Goal: Transaction & Acquisition: Purchase product/service

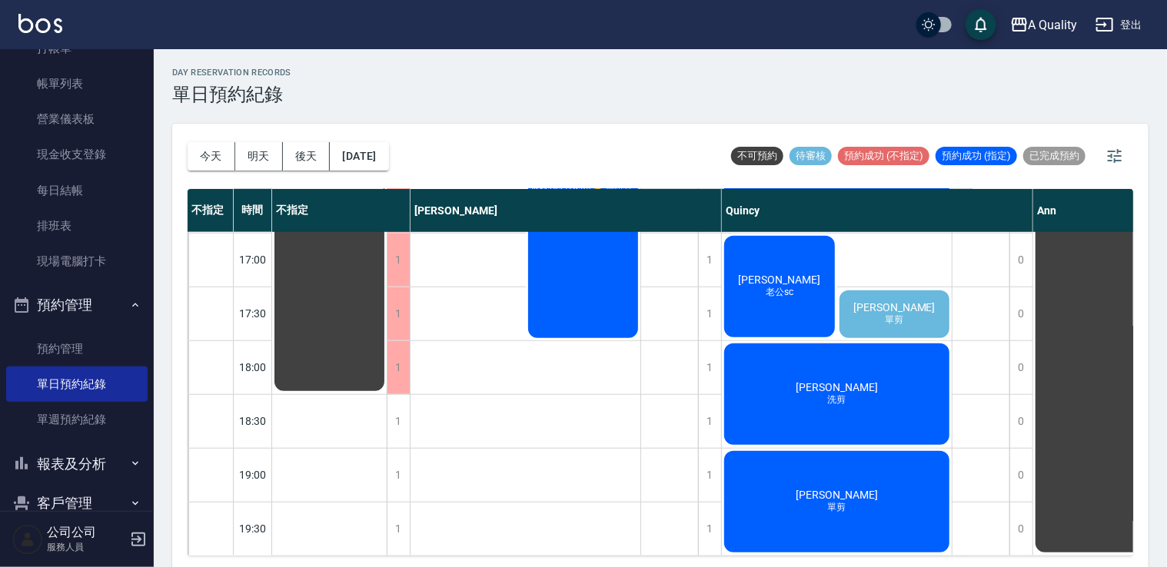
scroll to position [101, 0]
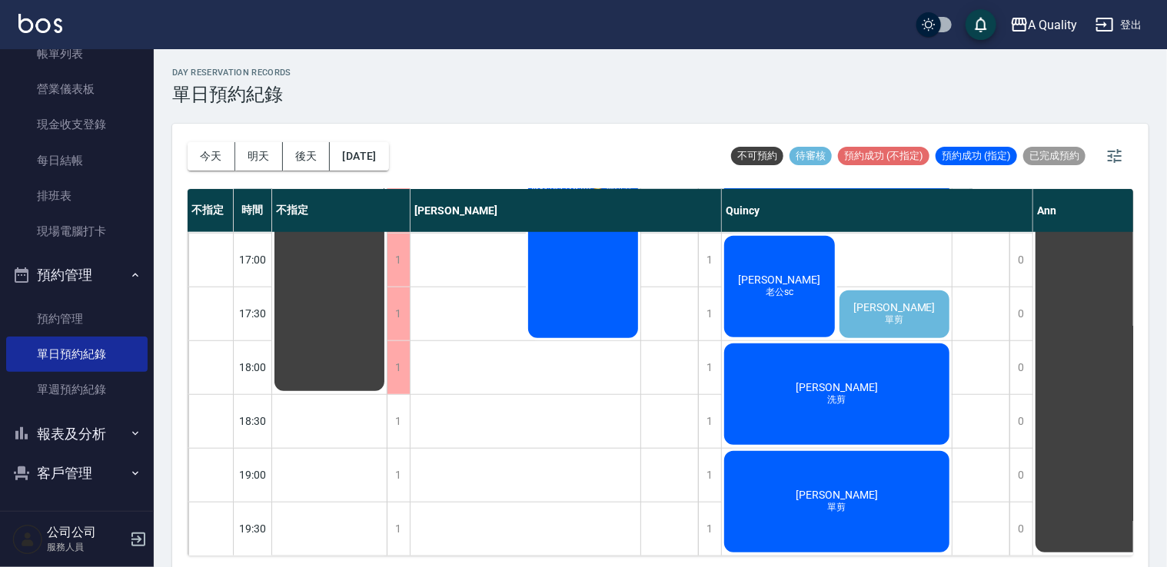
click at [82, 474] on button "客戶管理" at bounding box center [76, 474] width 141 height 40
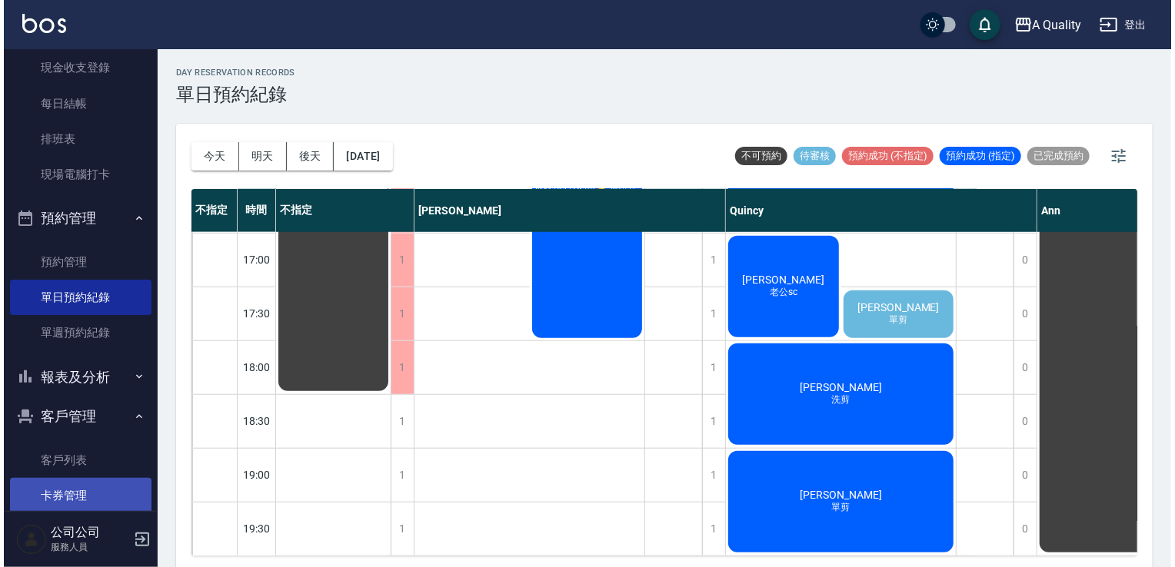
scroll to position [210, 0]
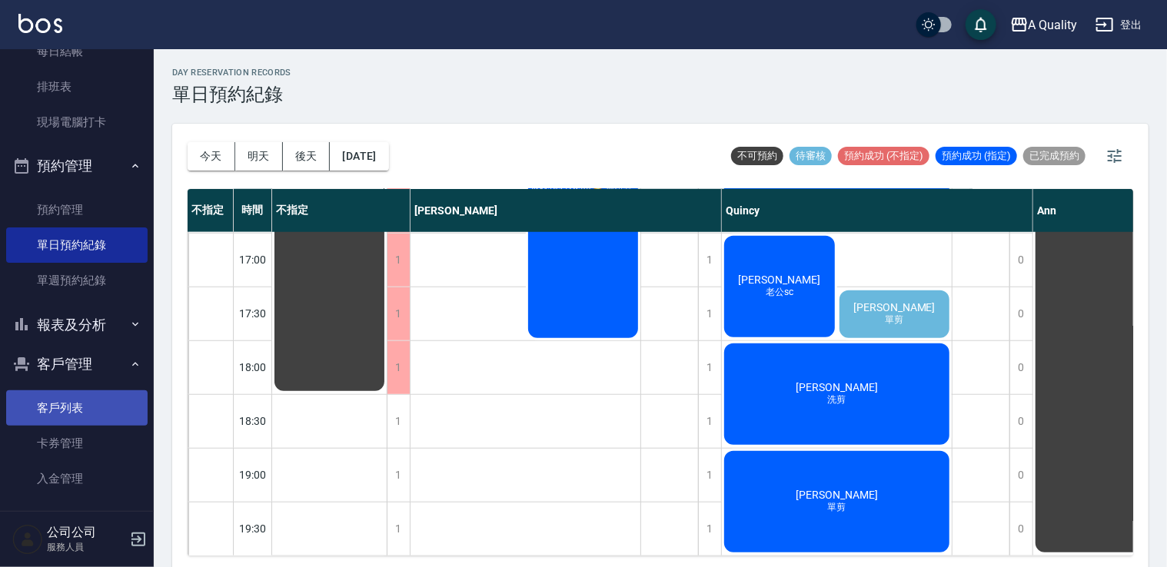
click at [71, 404] on link "客戶列表" at bounding box center [76, 407] width 141 height 35
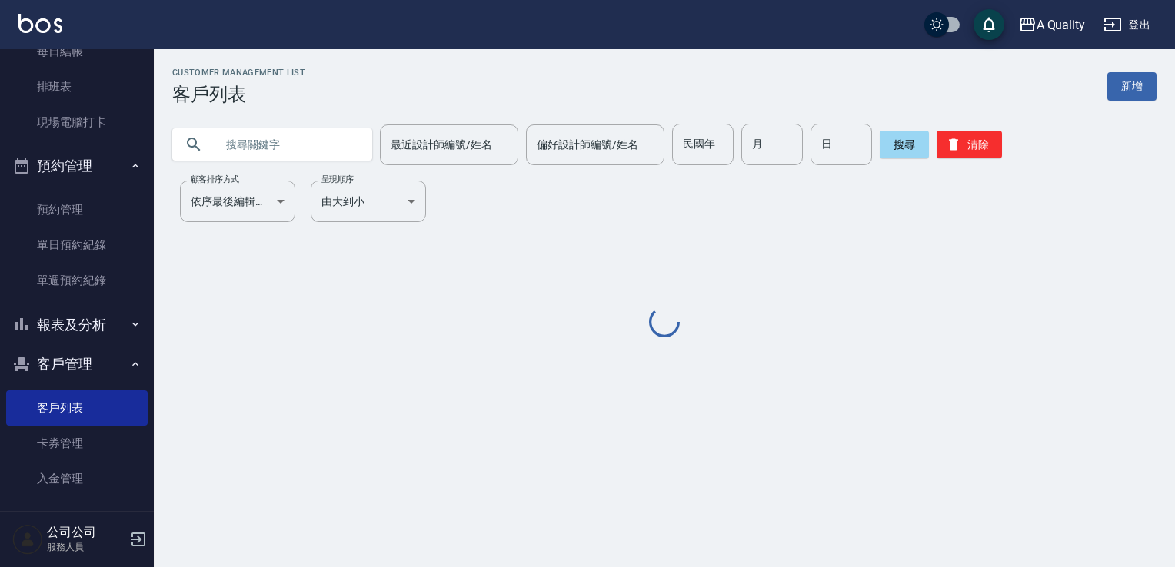
click at [279, 149] on input "text" at bounding box center [287, 145] width 145 height 42
paste input "[PERSON_NAME]"
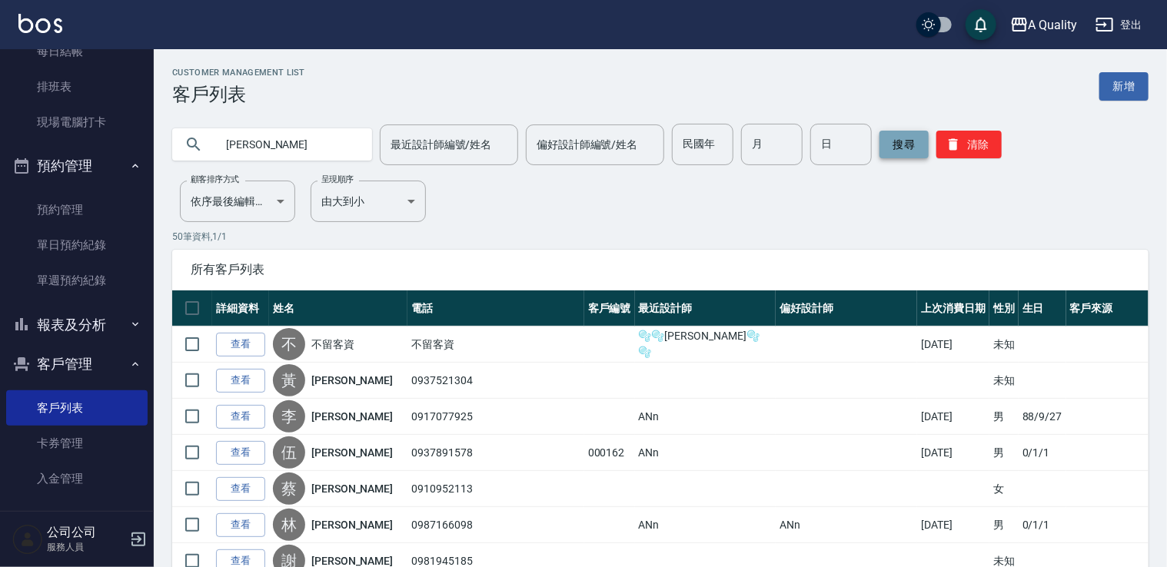
type input "[PERSON_NAME]"
click at [898, 142] on button "搜尋" at bounding box center [903, 145] width 49 height 28
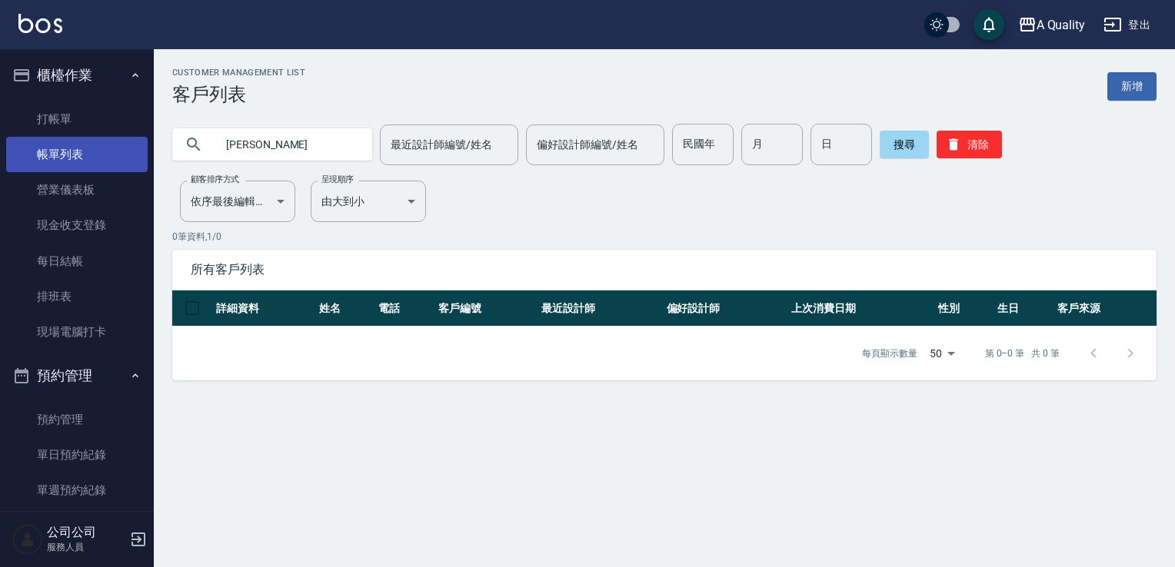
click at [60, 146] on link "帳單列表" at bounding box center [76, 154] width 141 height 35
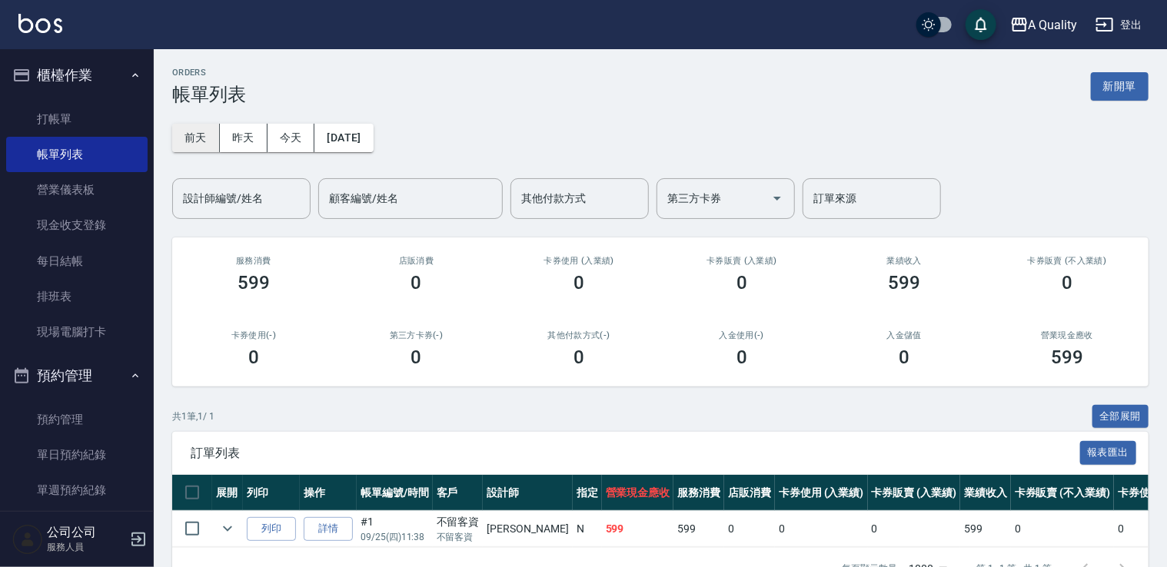
click at [191, 139] on button "前天" at bounding box center [196, 138] width 48 height 28
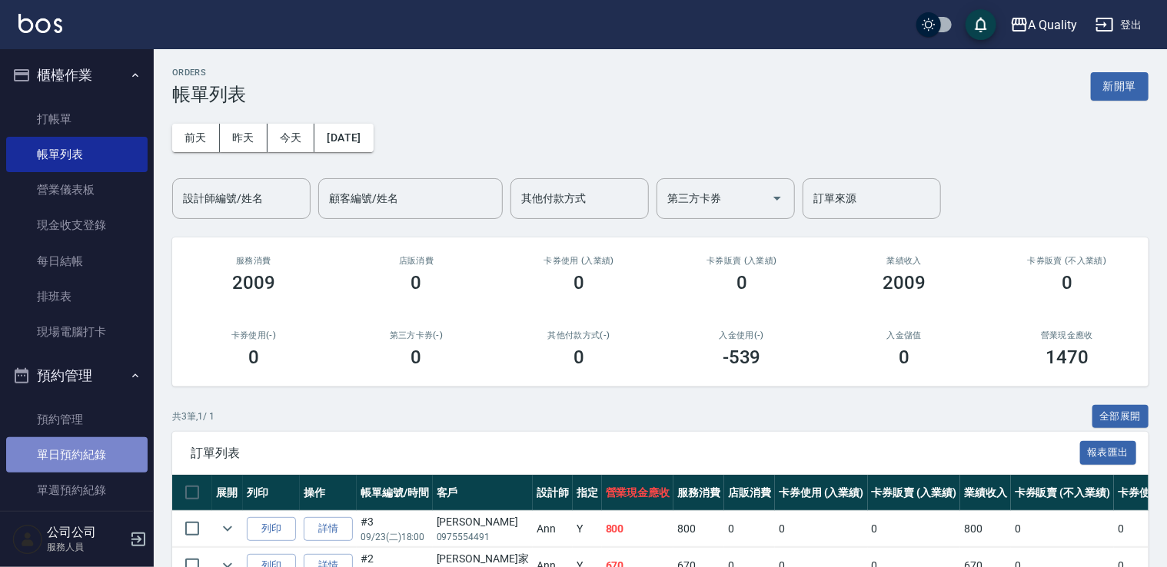
click at [81, 455] on link "單日預約紀錄" at bounding box center [76, 454] width 141 height 35
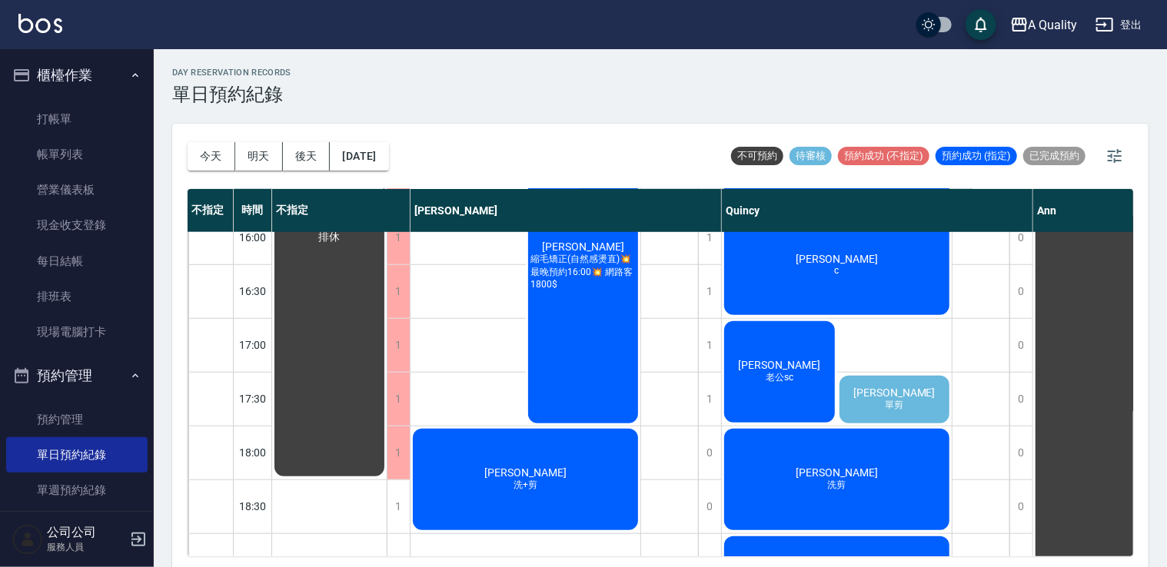
scroll to position [461, 0]
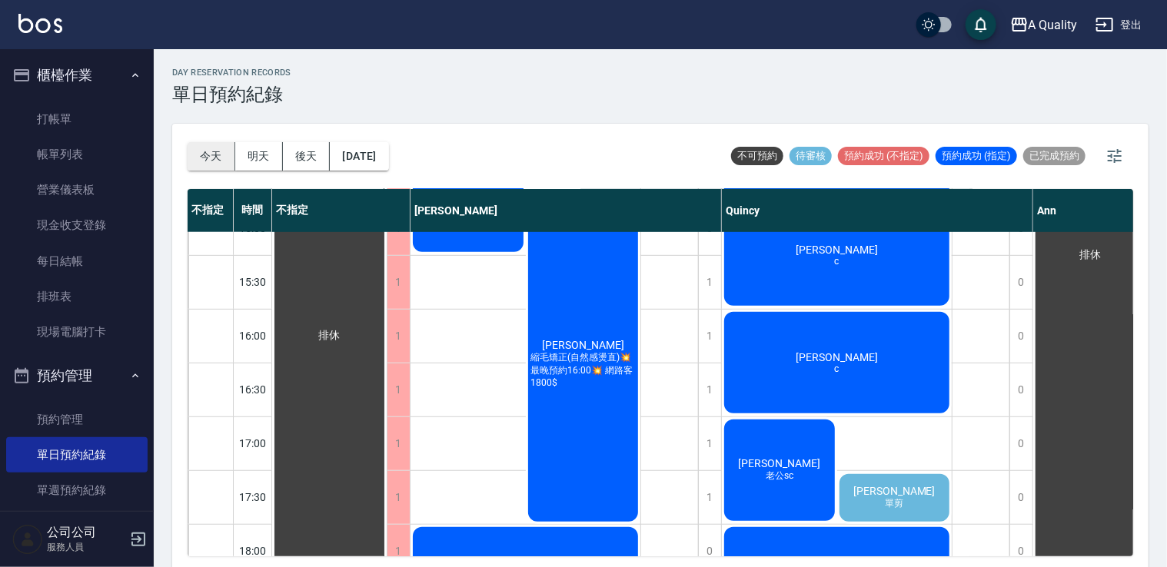
click at [209, 163] on button "今天" at bounding box center [212, 156] width 48 height 28
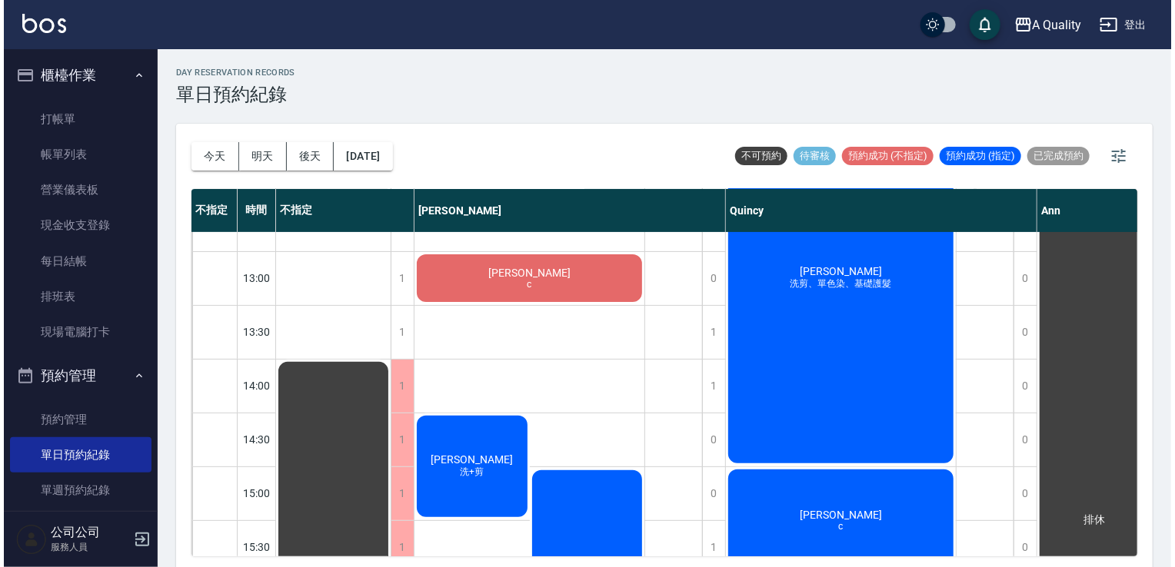
scroll to position [231, 0]
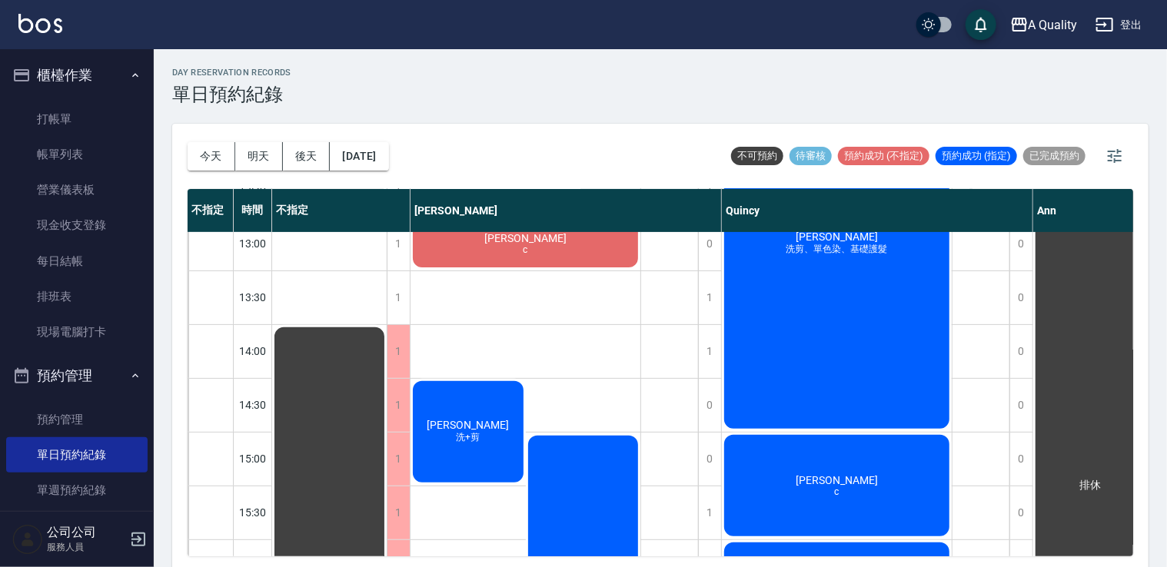
click at [494, 414] on div "[PERSON_NAME]+剪" at bounding box center [467, 432] width 115 height 106
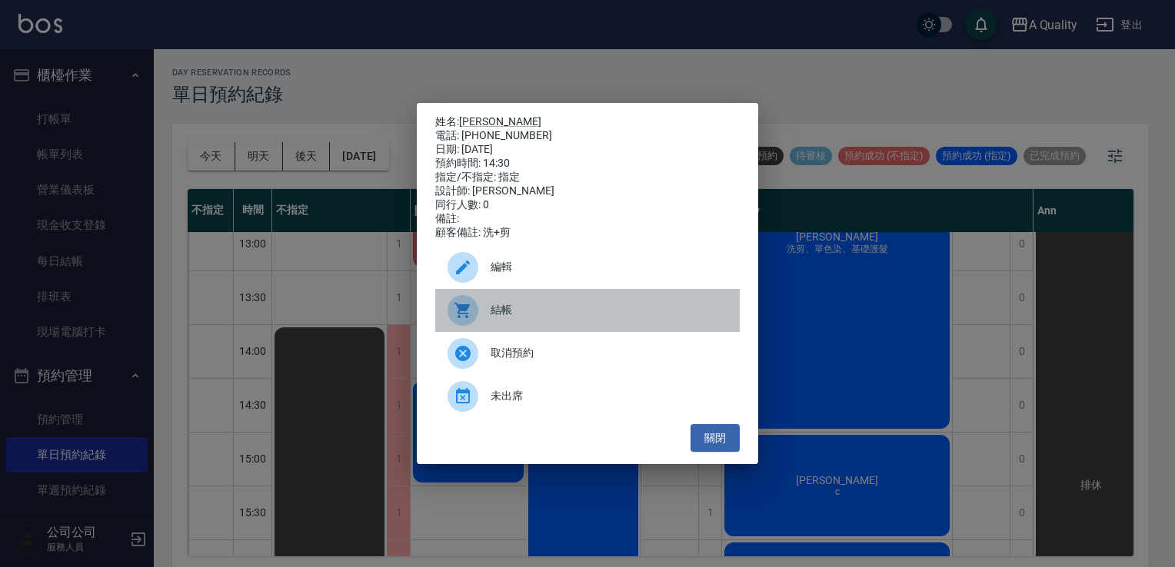
click at [535, 314] on span "結帳" at bounding box center [608, 310] width 237 height 16
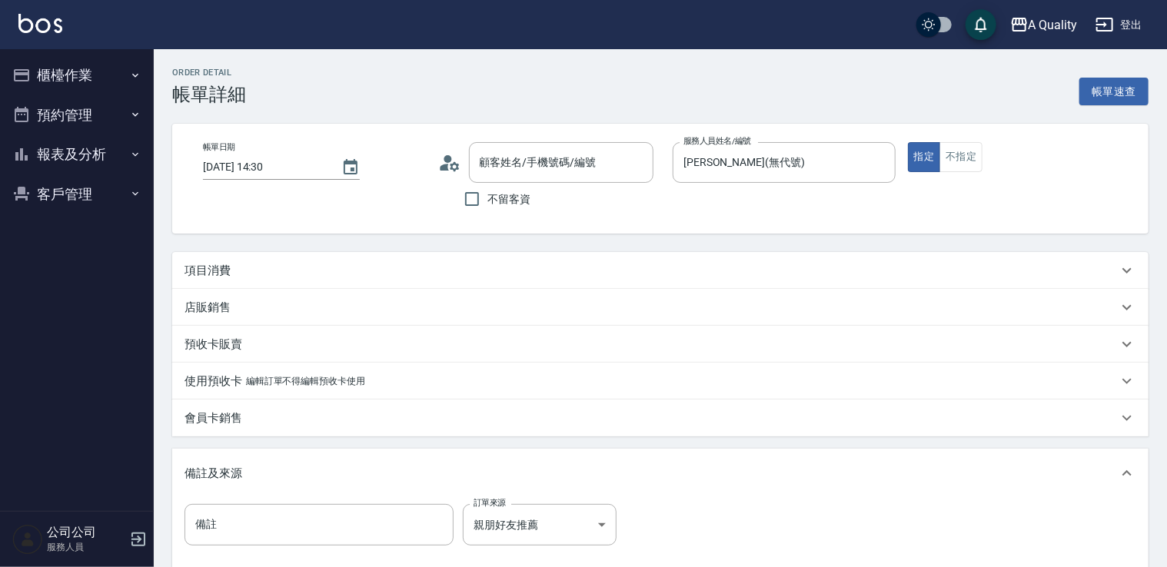
type input "黃易德/0970302389/"
click at [237, 266] on div "項目消費" at bounding box center [650, 271] width 933 height 16
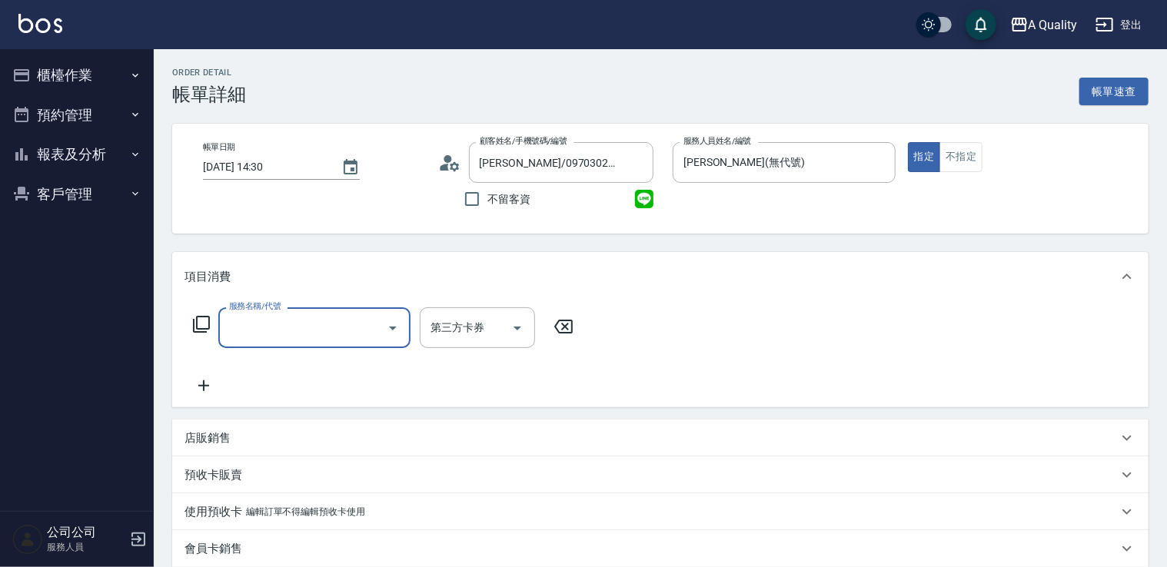
click at [373, 343] on div "服務名稱/代號" at bounding box center [314, 327] width 192 height 41
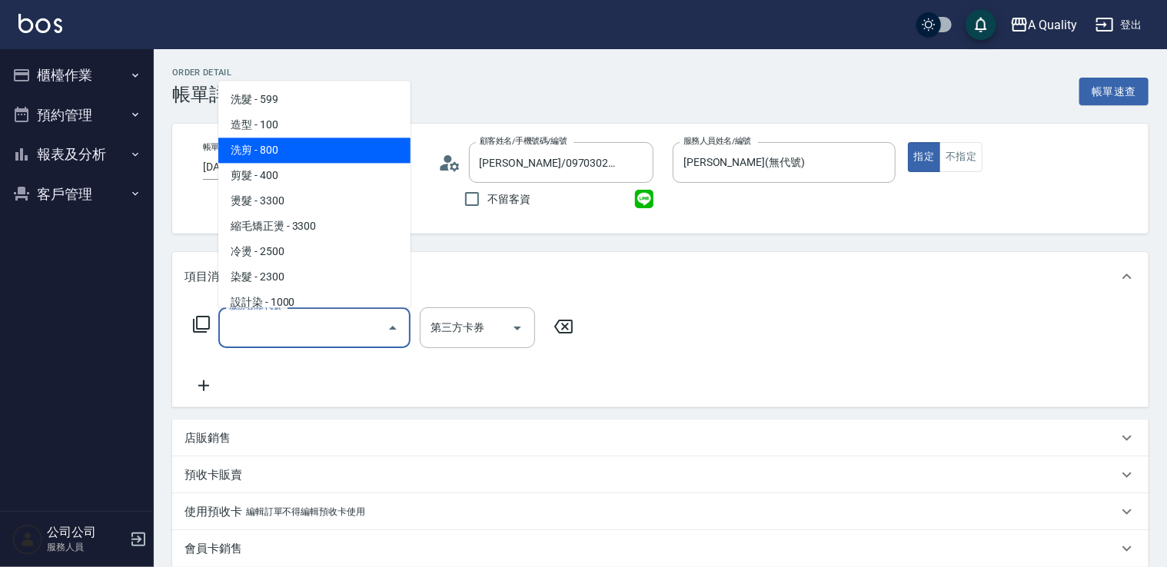
click at [381, 148] on span "洗剪 - 800" at bounding box center [314, 150] width 192 height 25
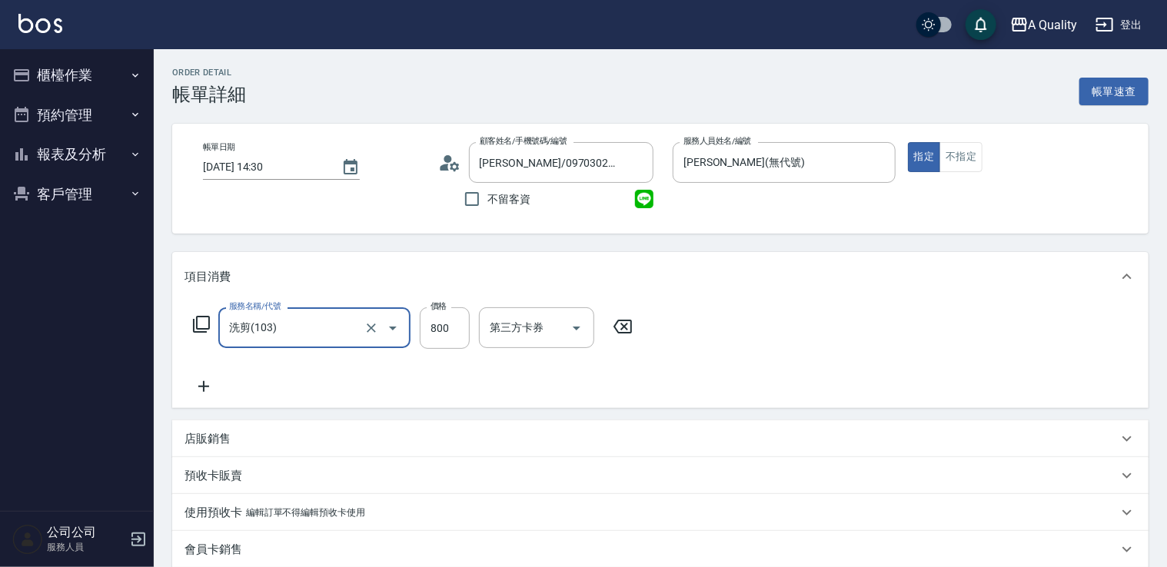
type input "洗剪(103)"
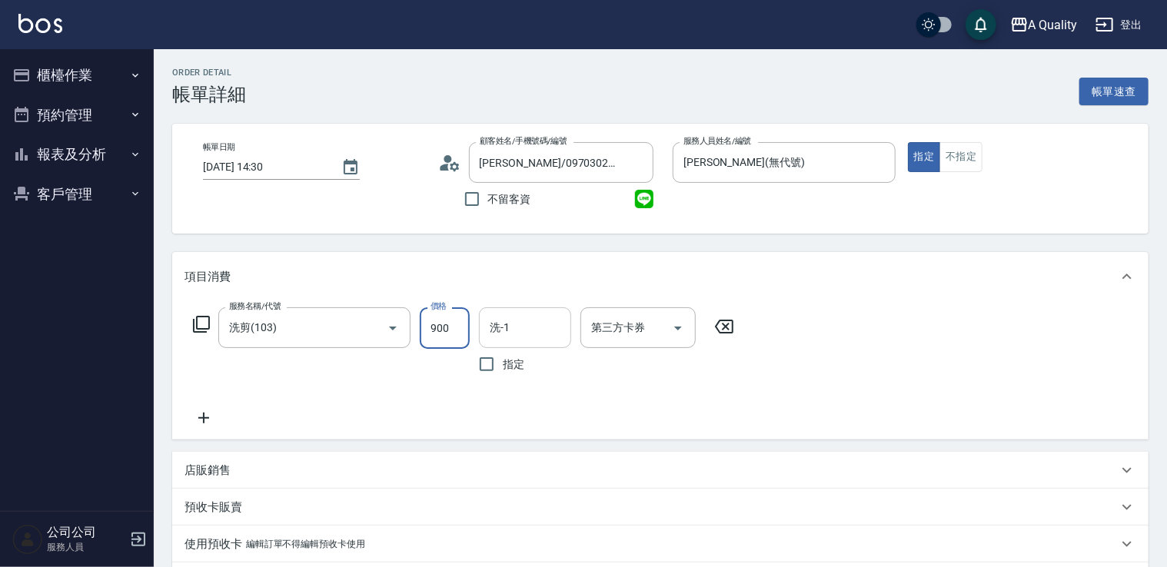
type input "900"
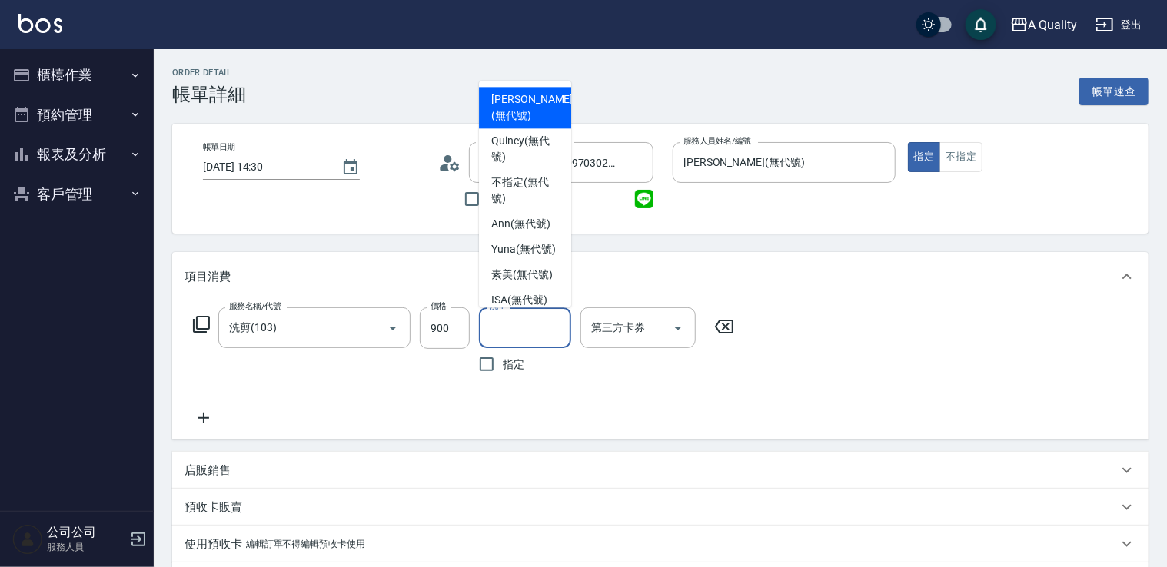
click at [526, 331] on input "洗-1" at bounding box center [525, 327] width 78 height 27
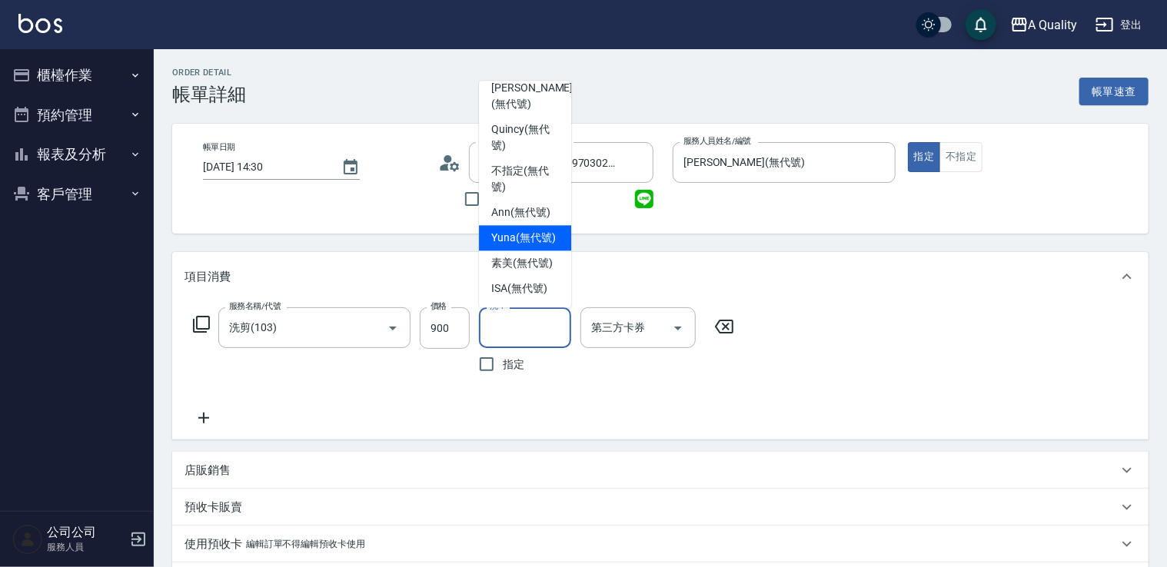
scroll to position [43, 0]
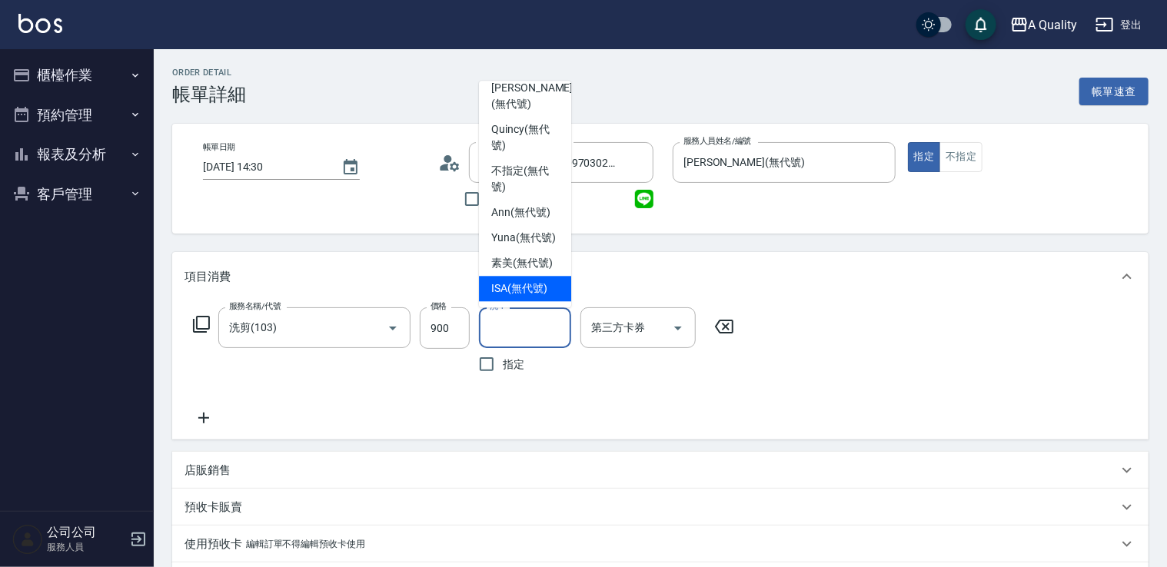
click at [531, 292] on span "ISA (無代號)" at bounding box center [519, 289] width 56 height 16
type input "ISA(無代號)"
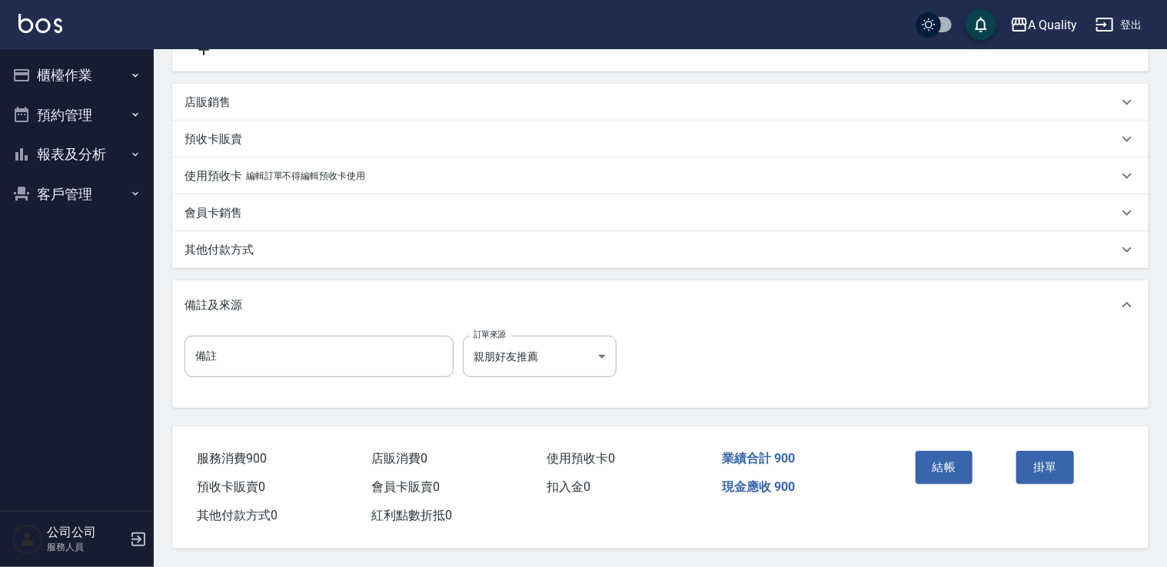
scroll to position [373, 0]
click at [931, 455] on button "結帳" at bounding box center [945, 467] width 58 height 32
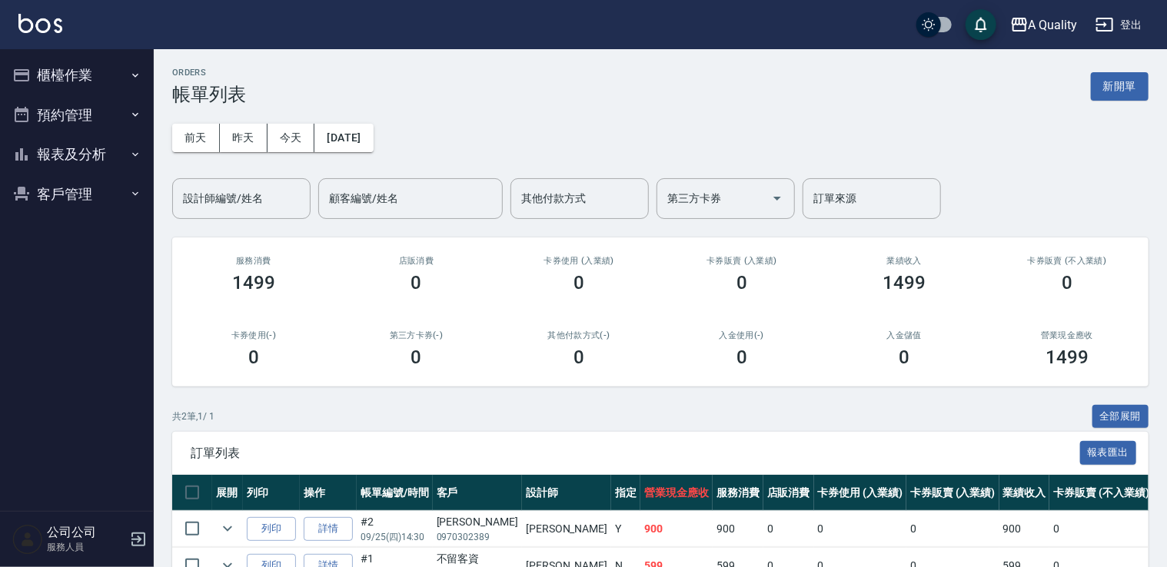
click at [61, 81] on button "櫃檯作業" at bounding box center [76, 75] width 141 height 40
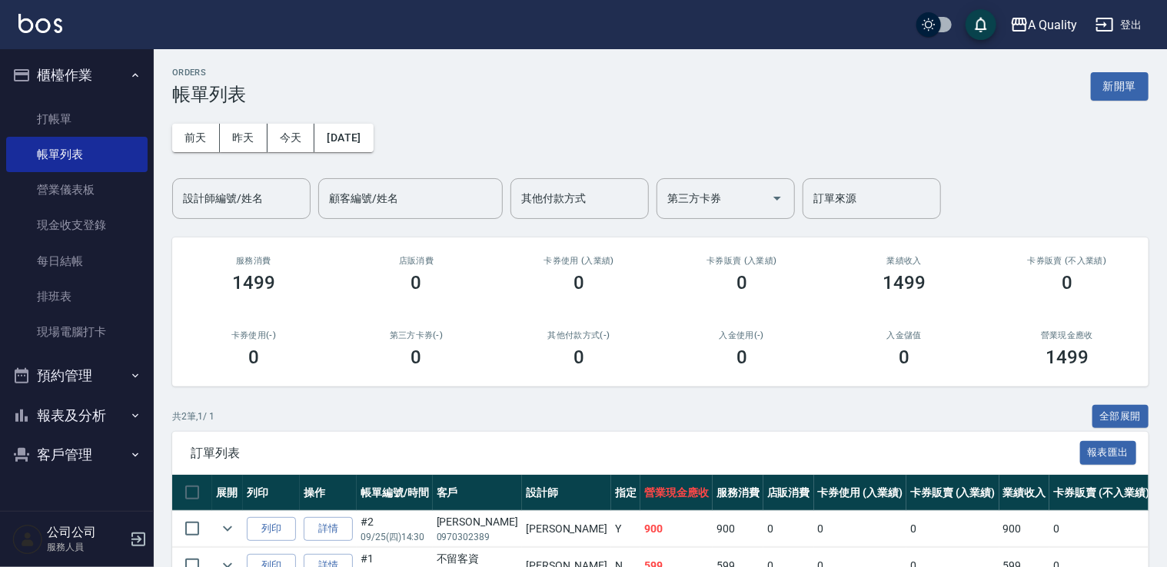
click at [129, 452] on icon "button" at bounding box center [135, 455] width 12 height 12
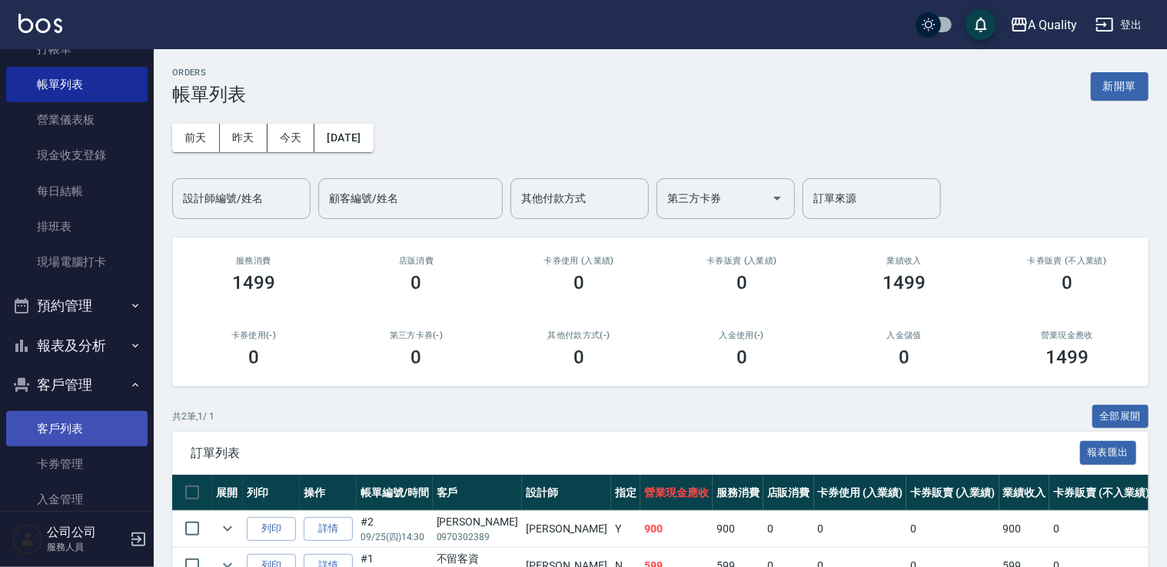
scroll to position [101, 0]
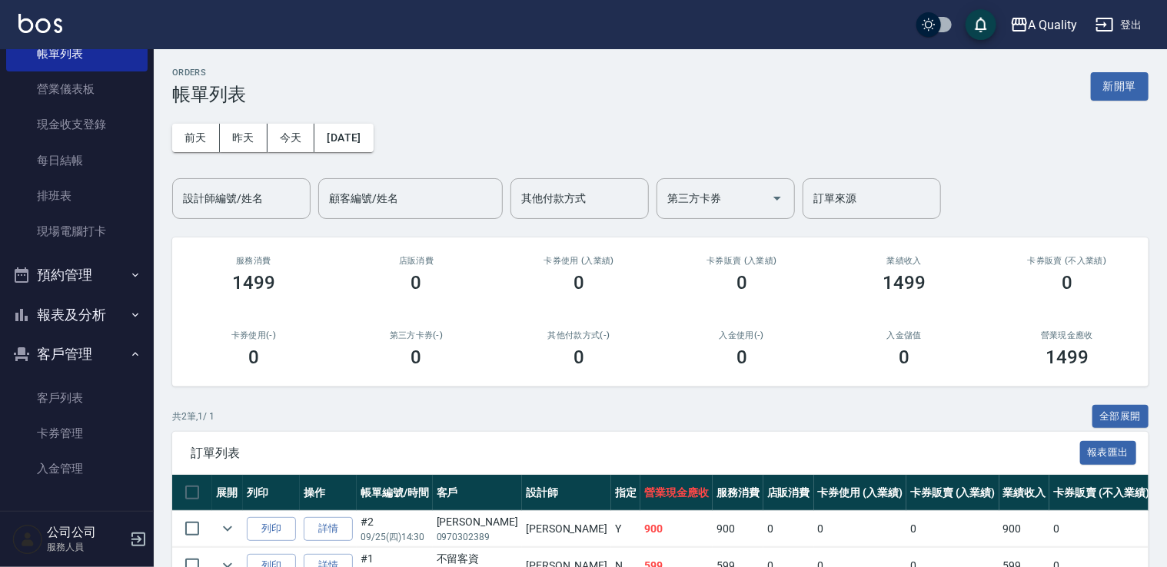
click at [68, 312] on button "報表及分析" at bounding box center [76, 315] width 141 height 40
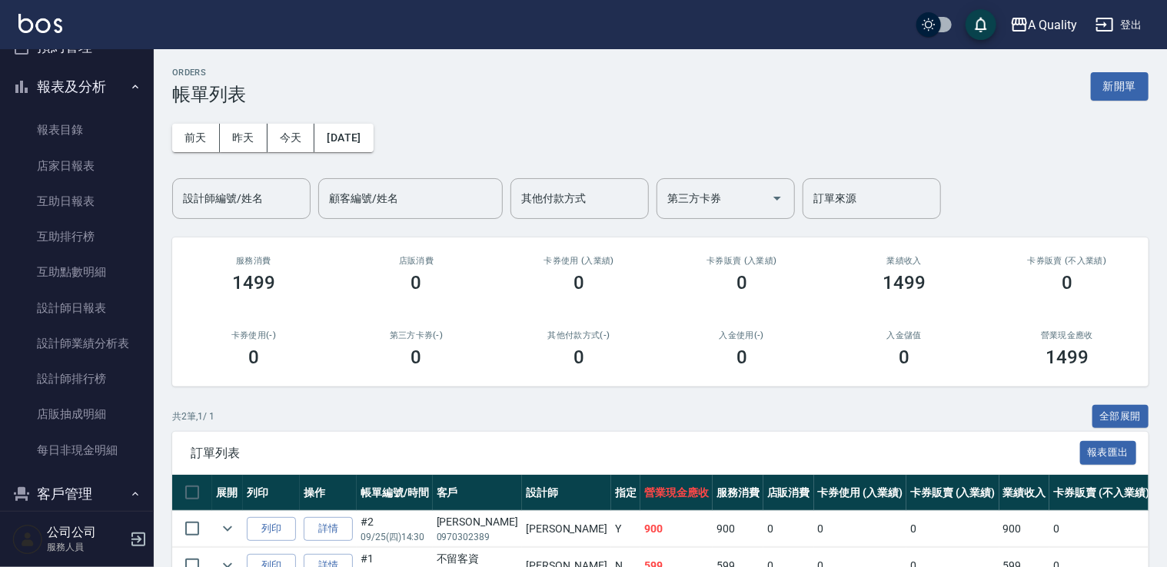
scroll to position [331, 0]
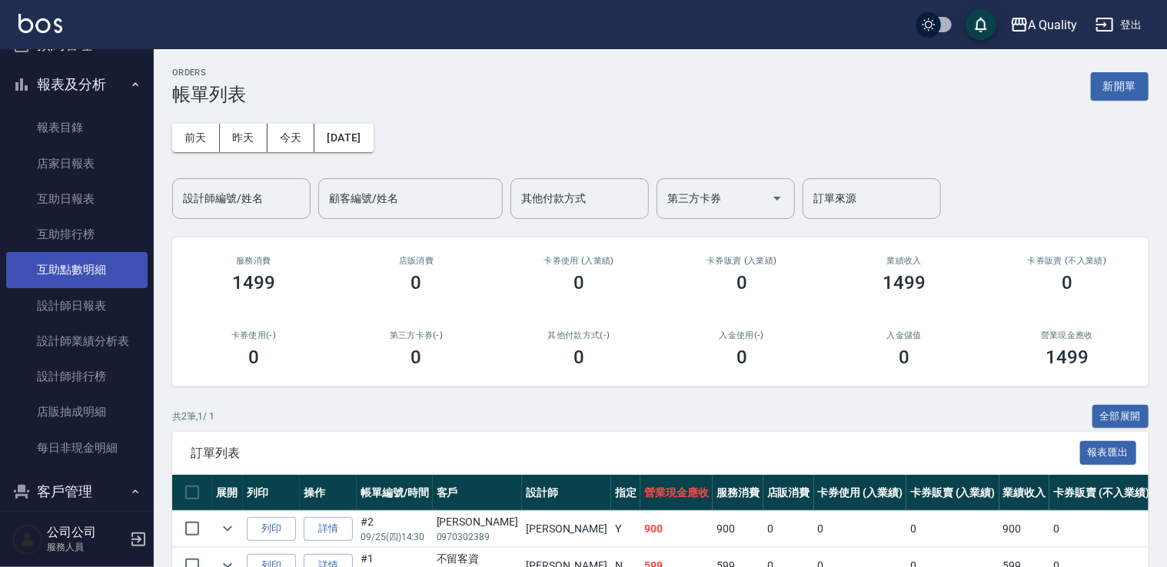
click at [75, 271] on link "互助點數明細" at bounding box center [76, 269] width 141 height 35
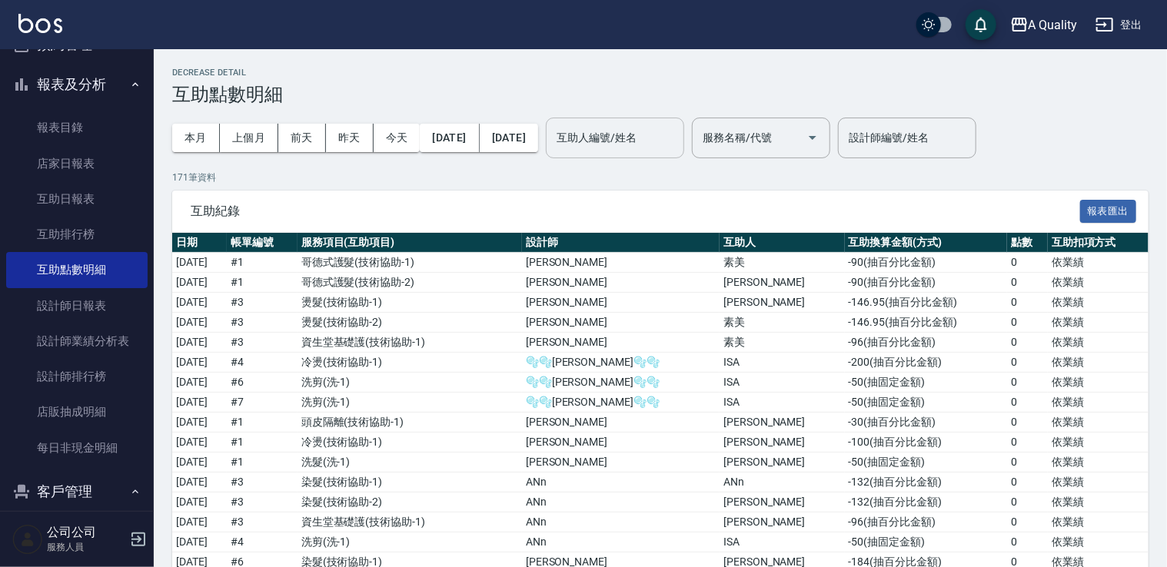
click at [677, 144] on input "互助人編號/姓名" at bounding box center [615, 138] width 125 height 27
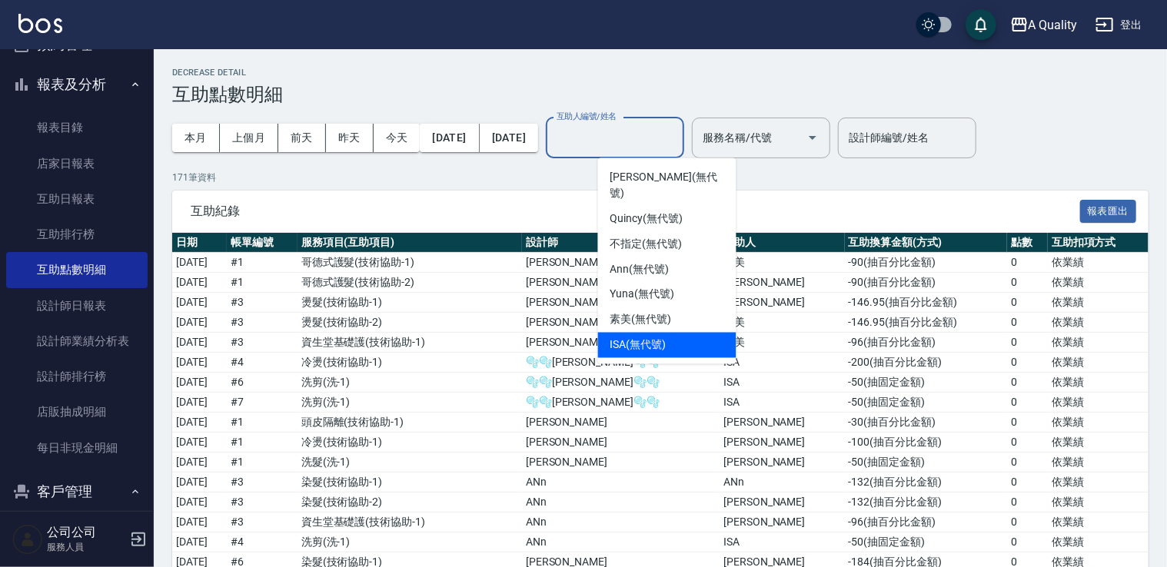
click at [652, 337] on span "ISA (無代號)" at bounding box center [638, 345] width 56 height 16
type input "ISA(無代號)"
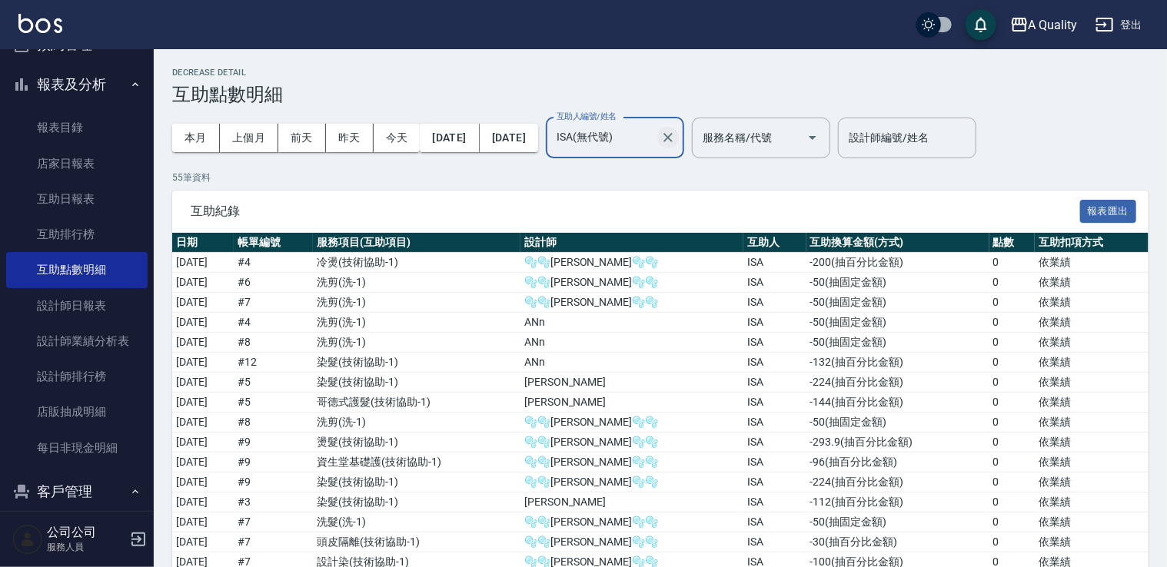
click at [676, 138] on icon "Clear" at bounding box center [667, 137] width 15 height 15
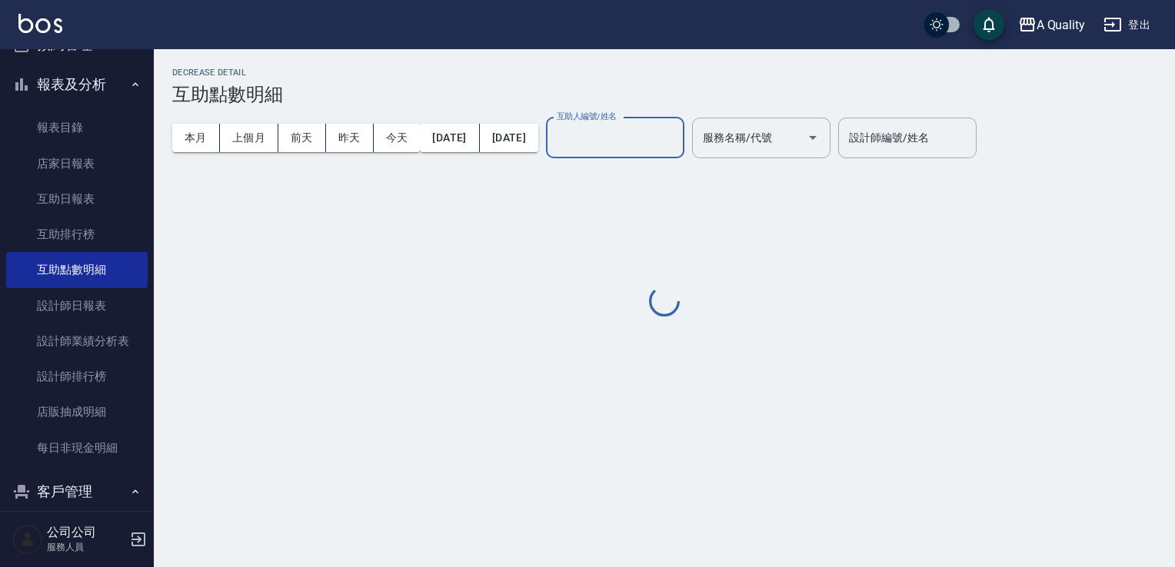
click at [677, 146] on input "互助人編號/姓名" at bounding box center [615, 138] width 125 height 27
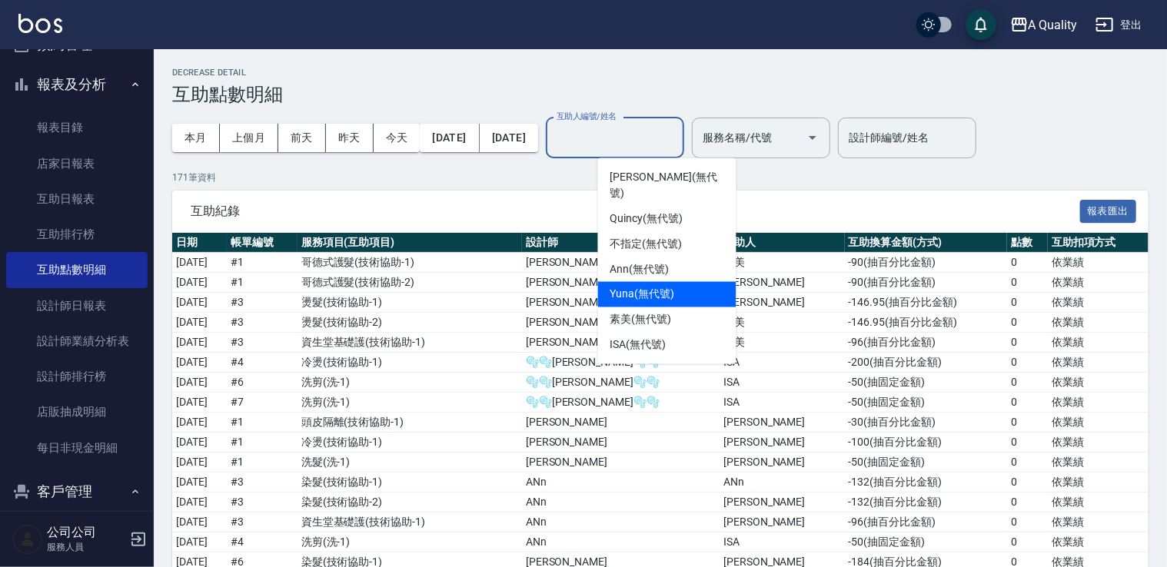
click at [706, 282] on div "Yuna (無代號)" at bounding box center [667, 294] width 138 height 25
type input "Yuna(無代號)"
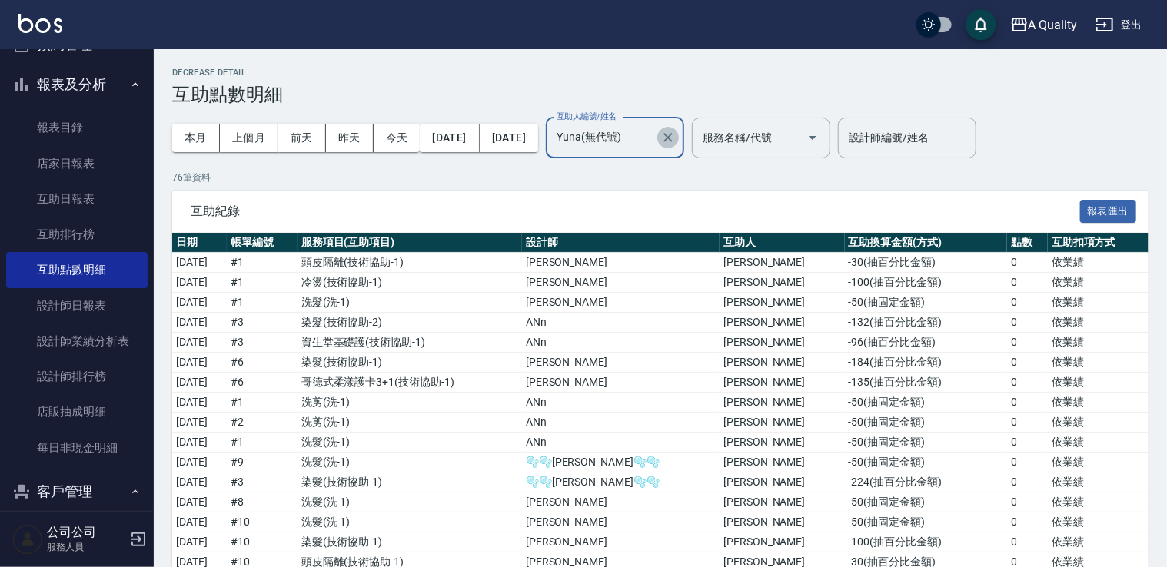
click at [676, 139] on icon "Clear" at bounding box center [667, 137] width 15 height 15
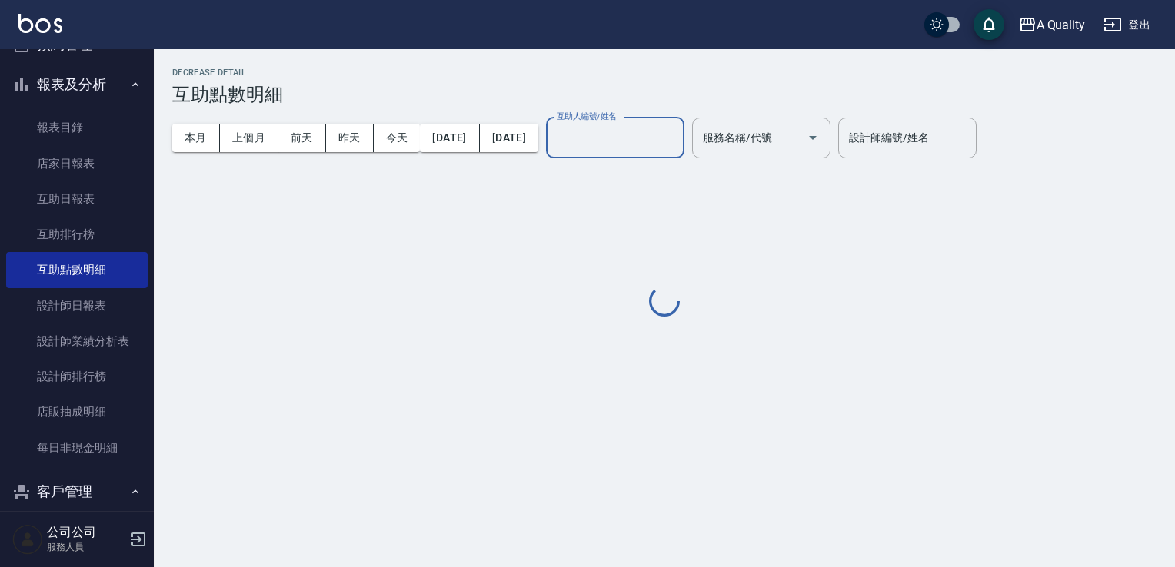
click at [667, 141] on input "互助人編號/姓名" at bounding box center [615, 138] width 125 height 27
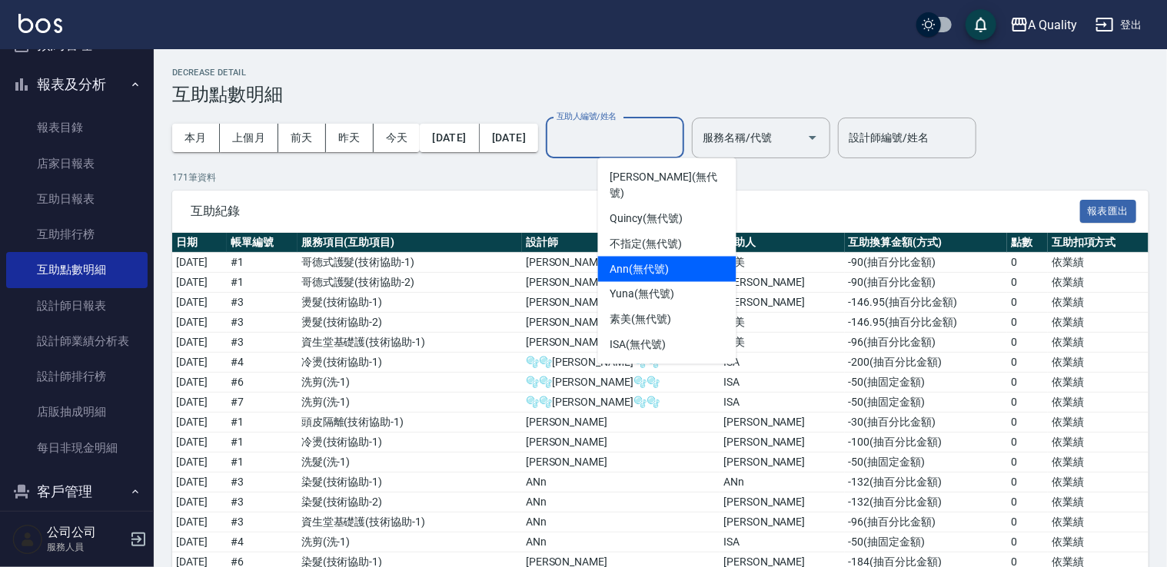
click at [689, 257] on div "Ann (無代號)" at bounding box center [667, 269] width 138 height 25
type input "Ann(無代號)"
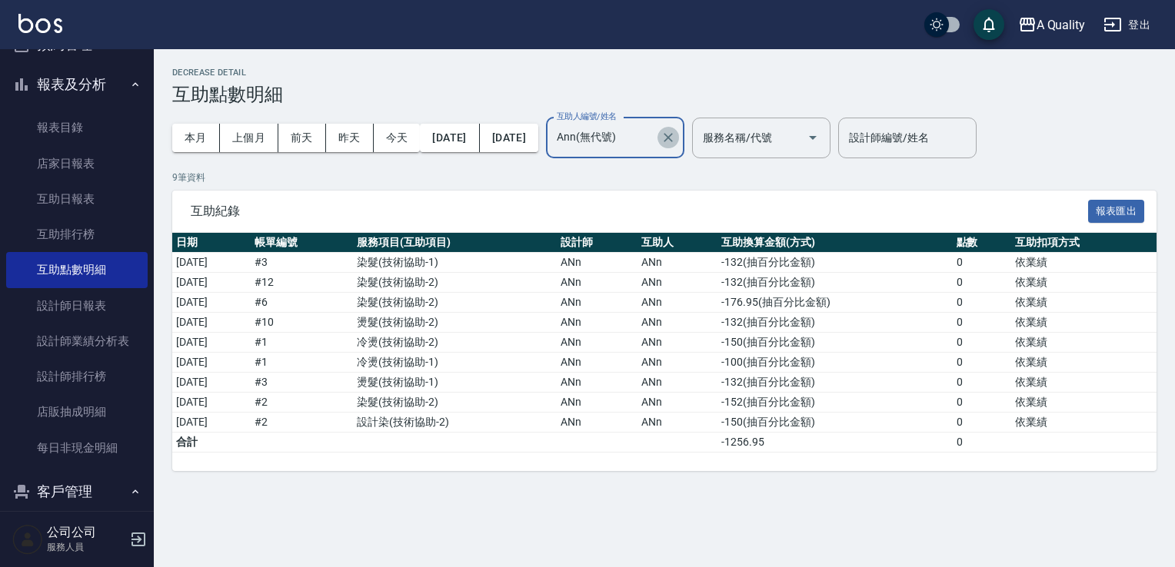
click at [673, 136] on icon "Clear" at bounding box center [667, 137] width 9 height 9
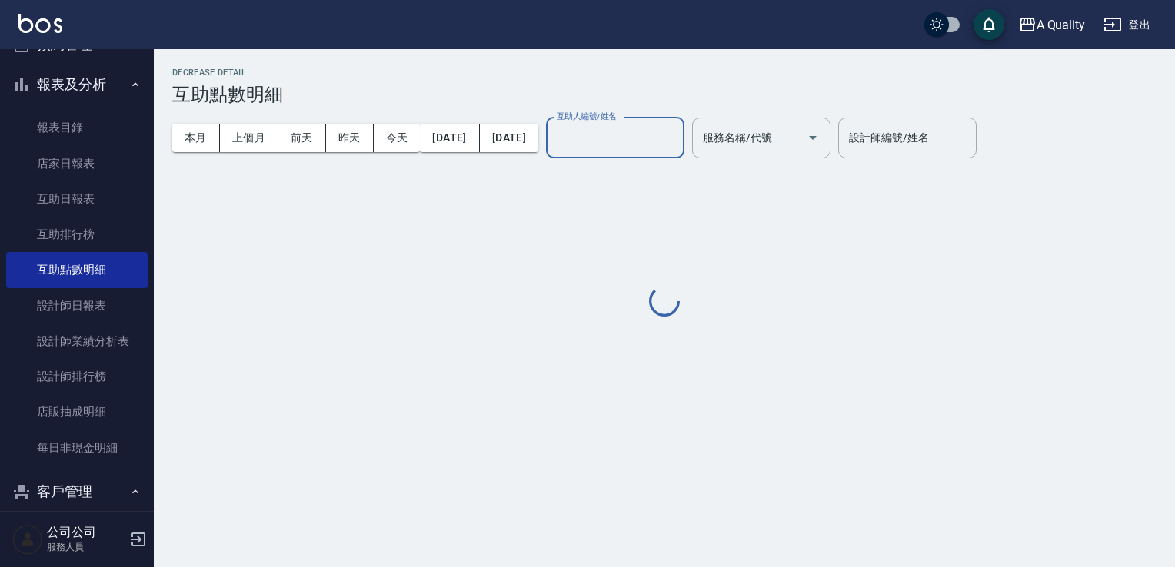
click at [677, 136] on input "互助人編號/姓名" at bounding box center [615, 138] width 125 height 27
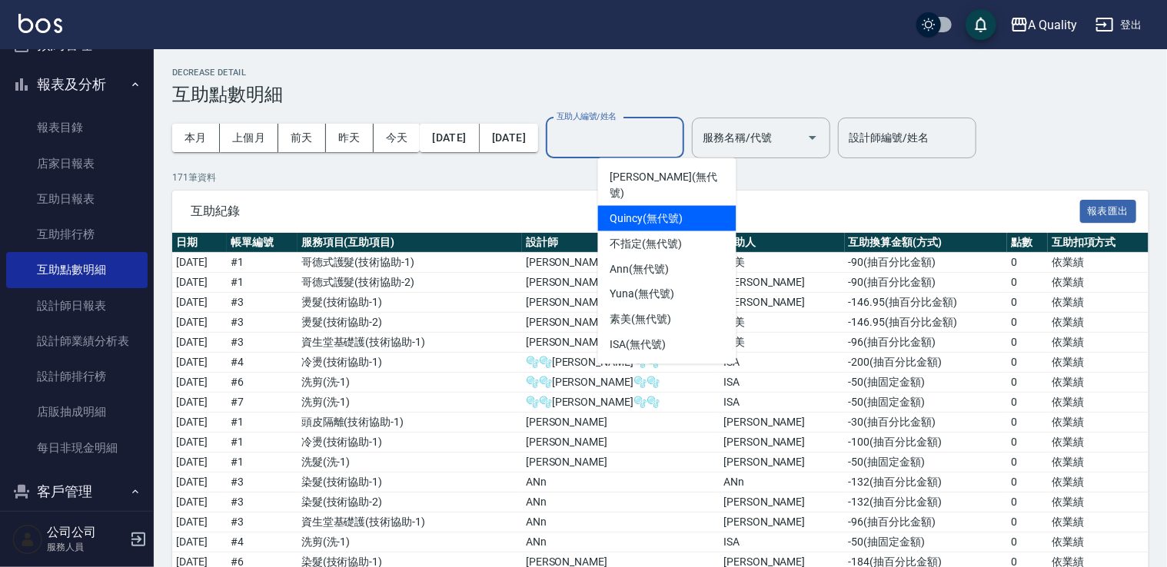
click at [689, 206] on div "Quincy (無代號)" at bounding box center [667, 218] width 138 height 25
type input "Quincy(無代號)"
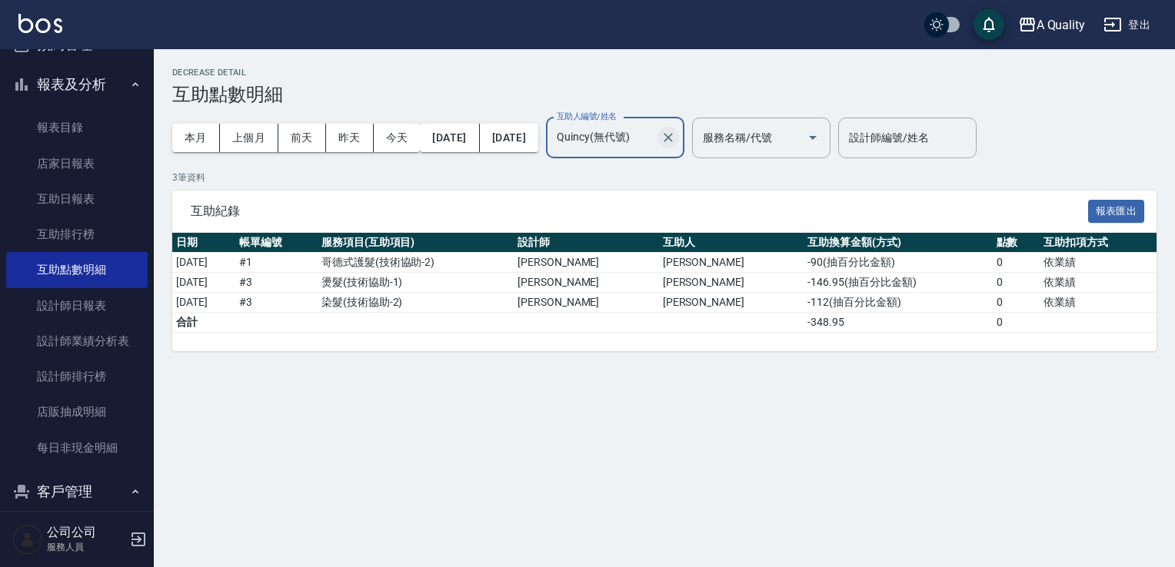
click at [673, 138] on icon "Clear" at bounding box center [667, 137] width 9 height 9
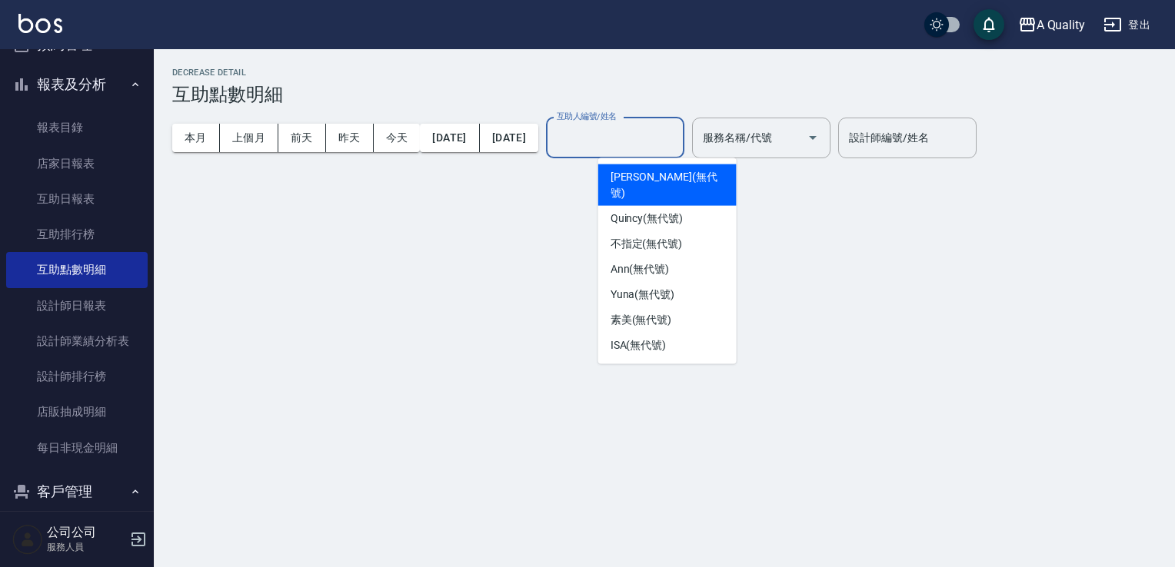
click at [677, 141] on input "互助人編號/姓名" at bounding box center [615, 138] width 125 height 27
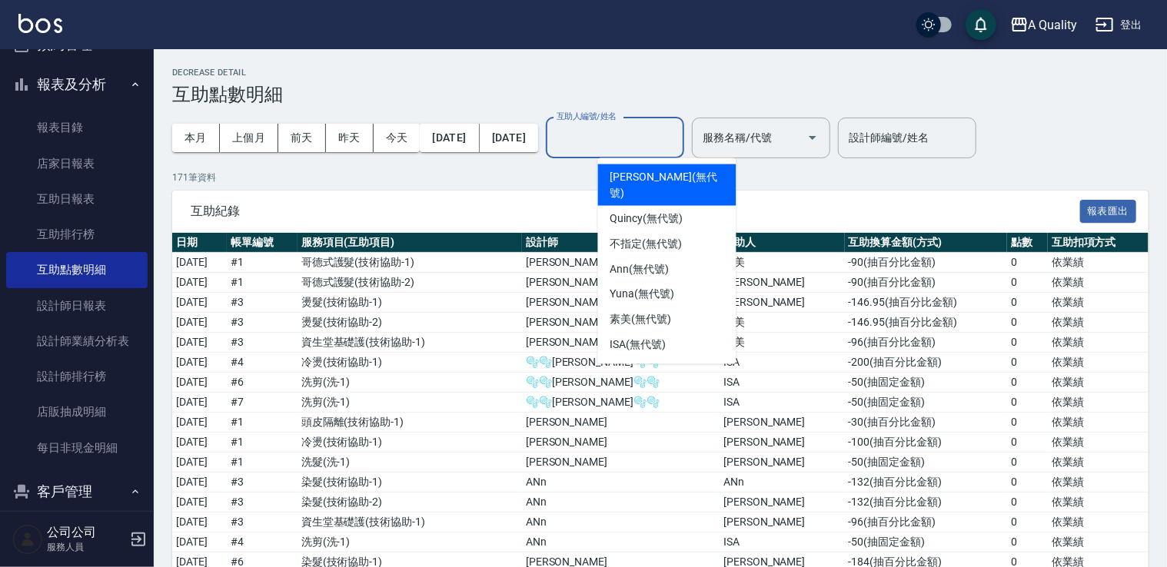
click at [692, 174] on div "Taylor (無代號)" at bounding box center [667, 185] width 138 height 42
type input "Taylor(無代號)"
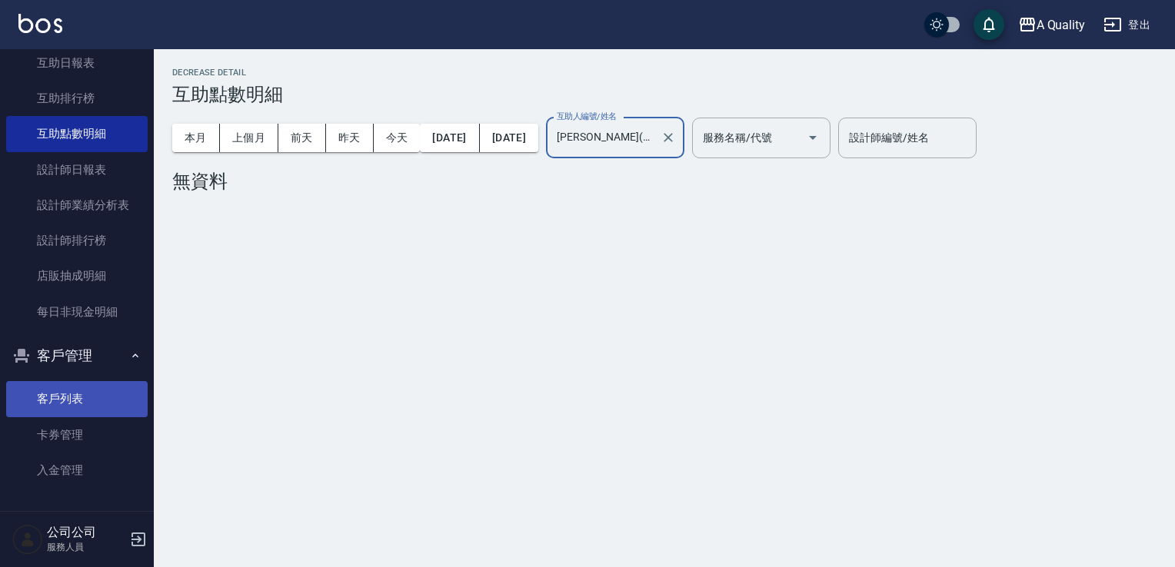
scroll to position [468, 0]
click at [123, 345] on button "客戶管理" at bounding box center [76, 355] width 141 height 40
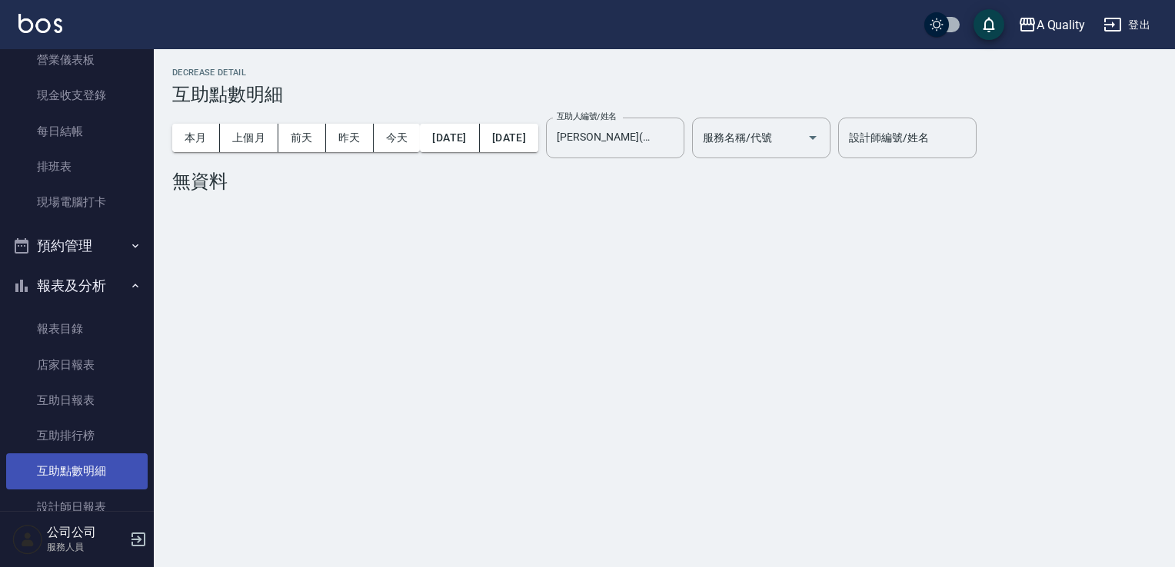
scroll to position [118, 0]
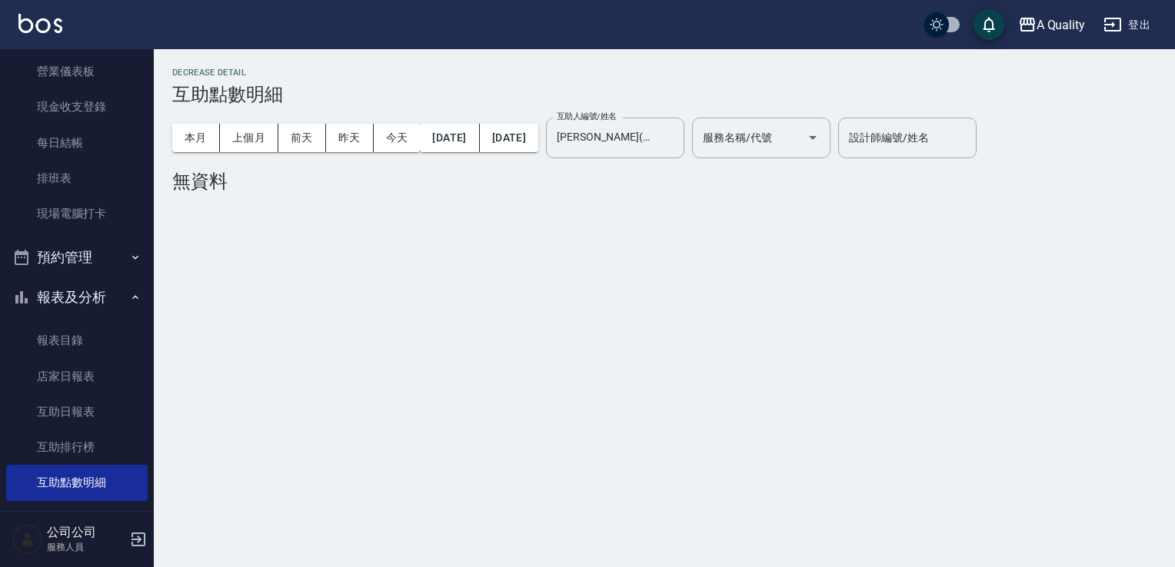
click at [129, 293] on icon "button" at bounding box center [135, 297] width 12 height 12
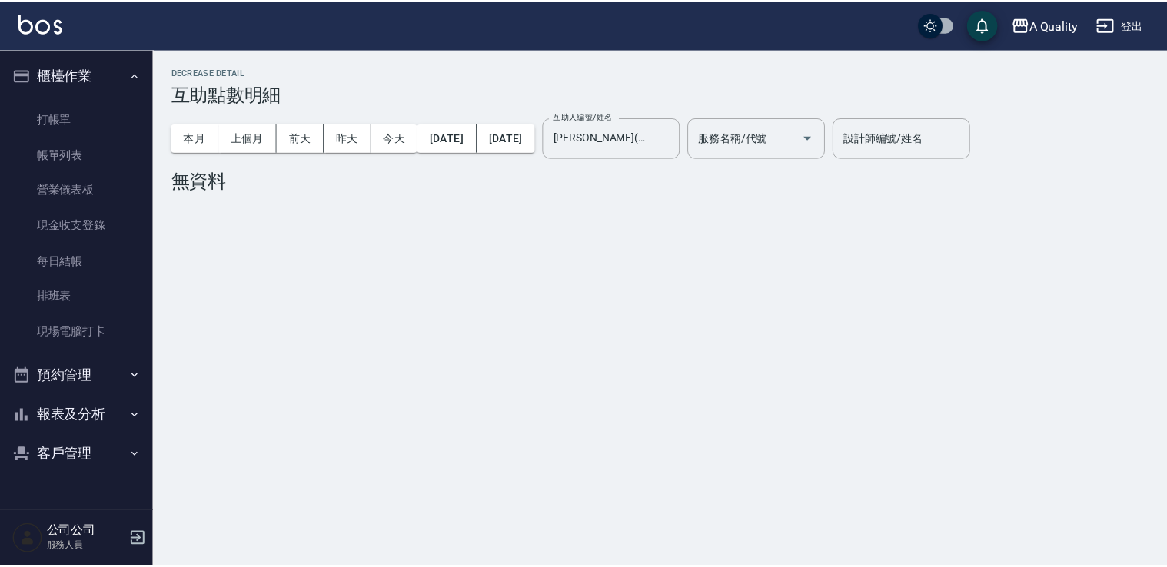
scroll to position [0, 0]
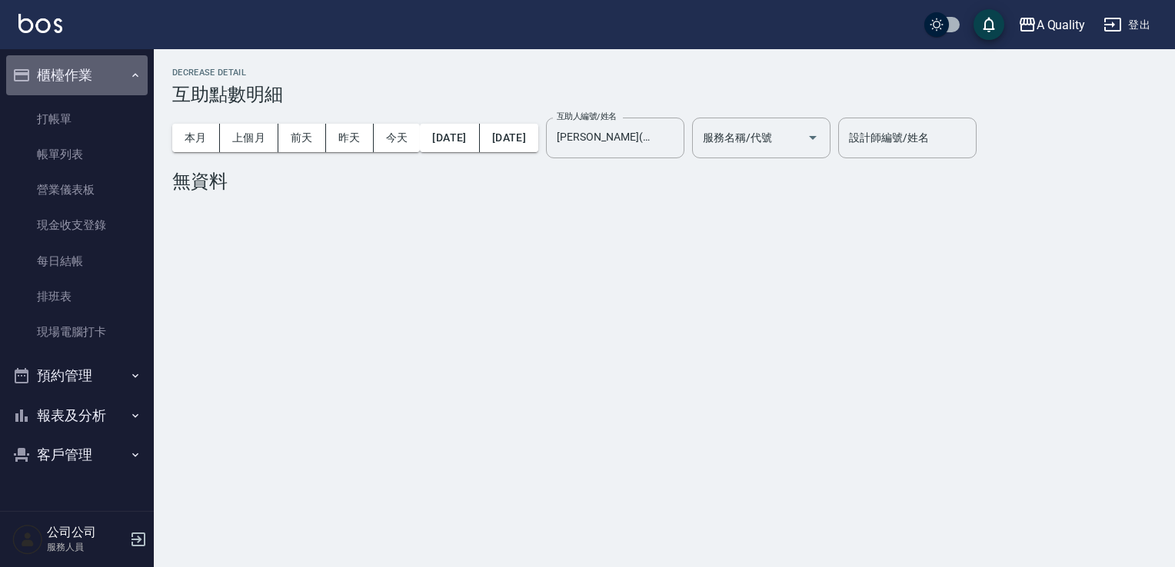
click at [127, 68] on button "櫃檯作業" at bounding box center [76, 75] width 141 height 40
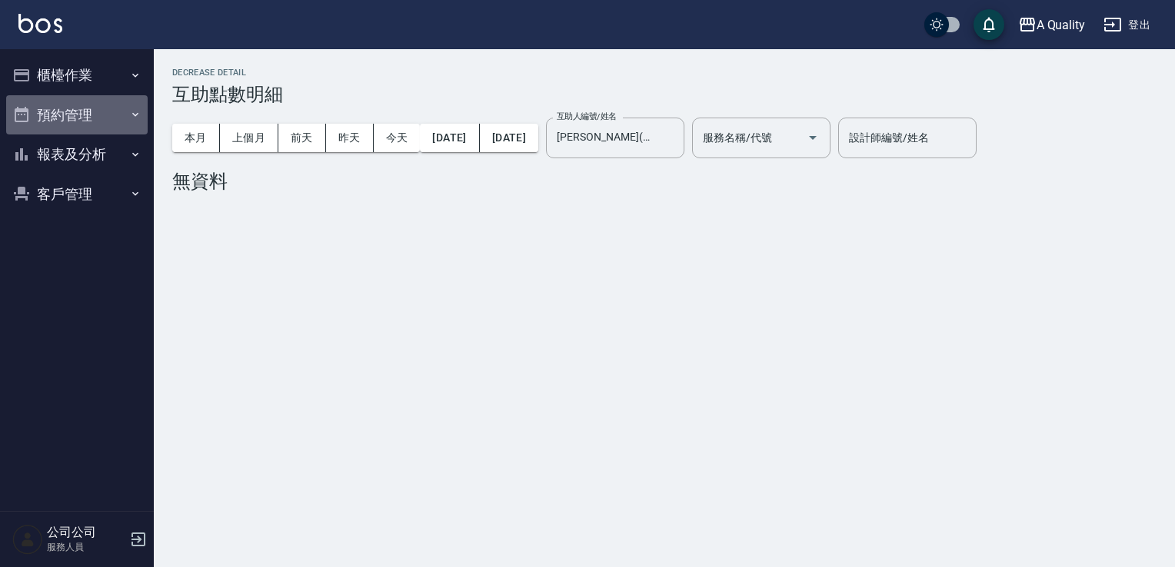
click at [104, 116] on button "預約管理" at bounding box center [76, 115] width 141 height 40
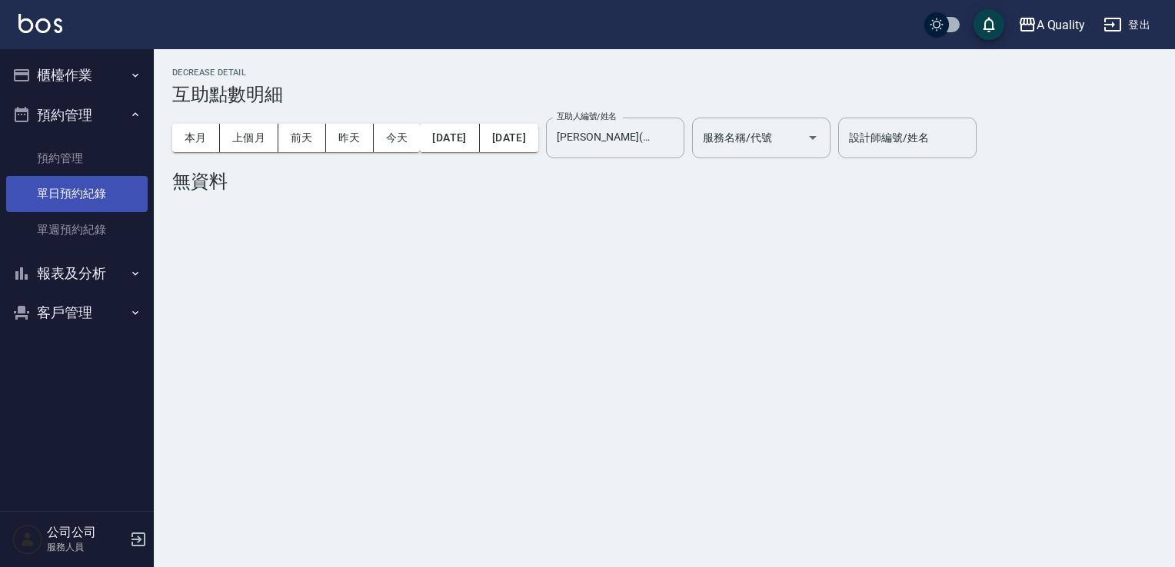
click at [114, 197] on link "單日預約紀錄" at bounding box center [76, 193] width 141 height 35
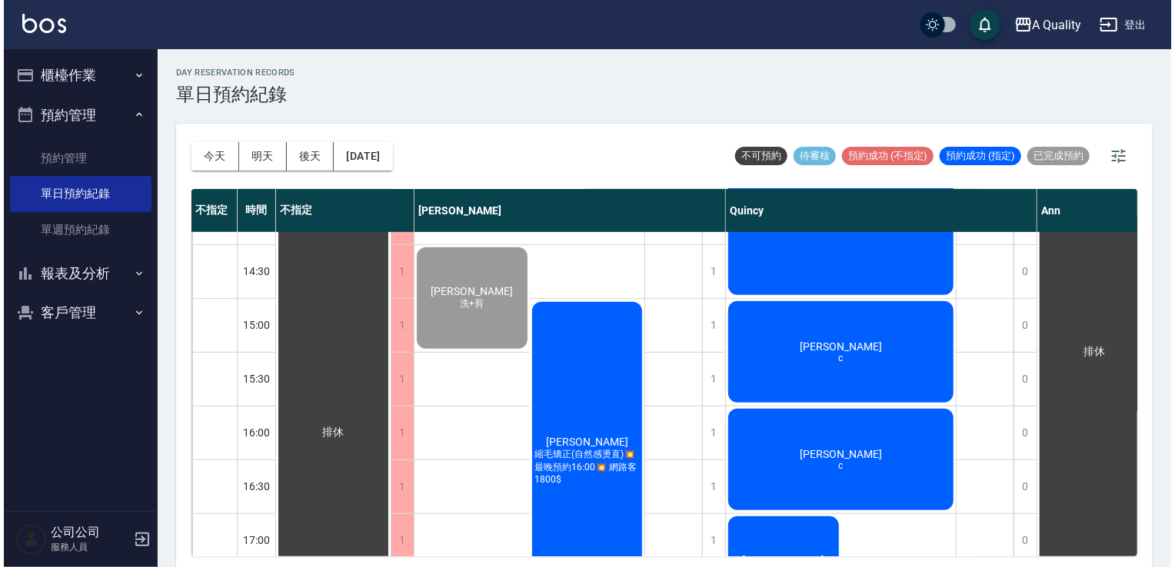
scroll to position [384, 0]
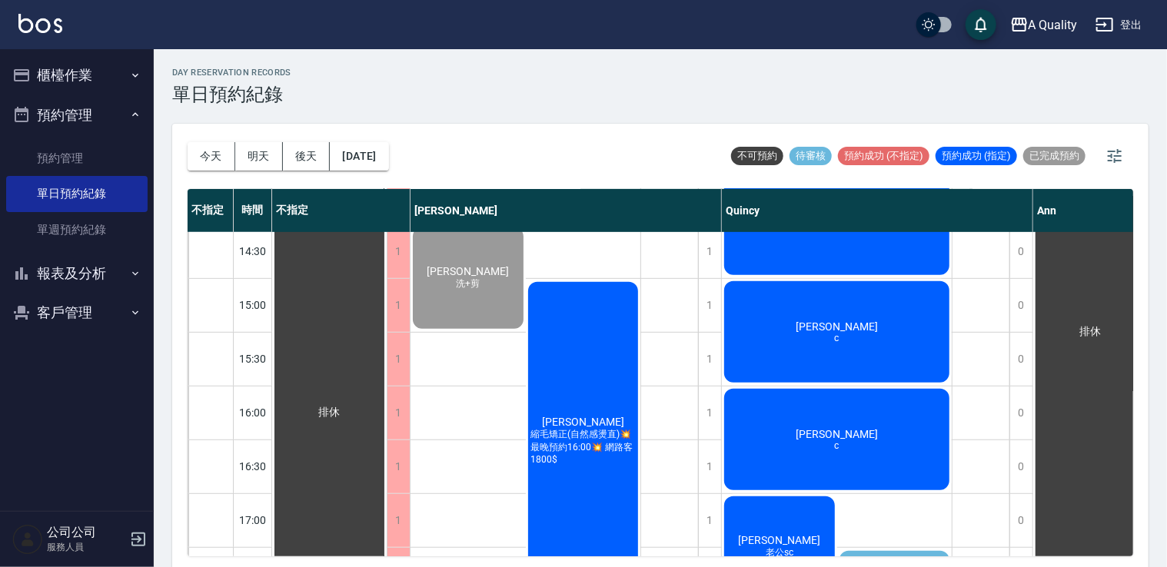
click at [815, 343] on div "陳季安 c" at bounding box center [837, 332] width 230 height 106
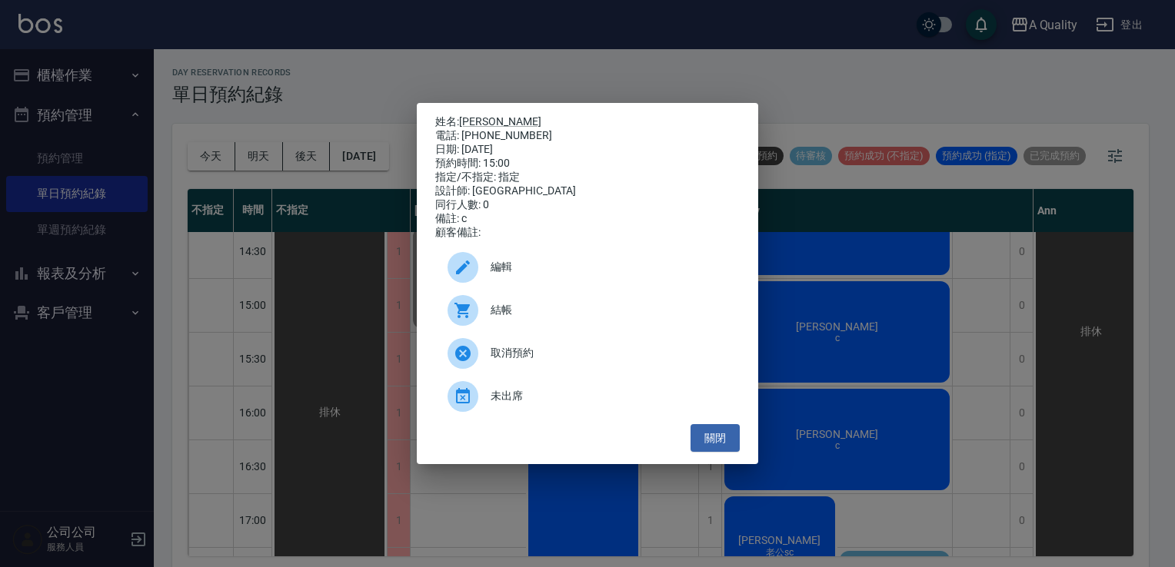
click at [529, 314] on span "結帳" at bounding box center [608, 310] width 237 height 16
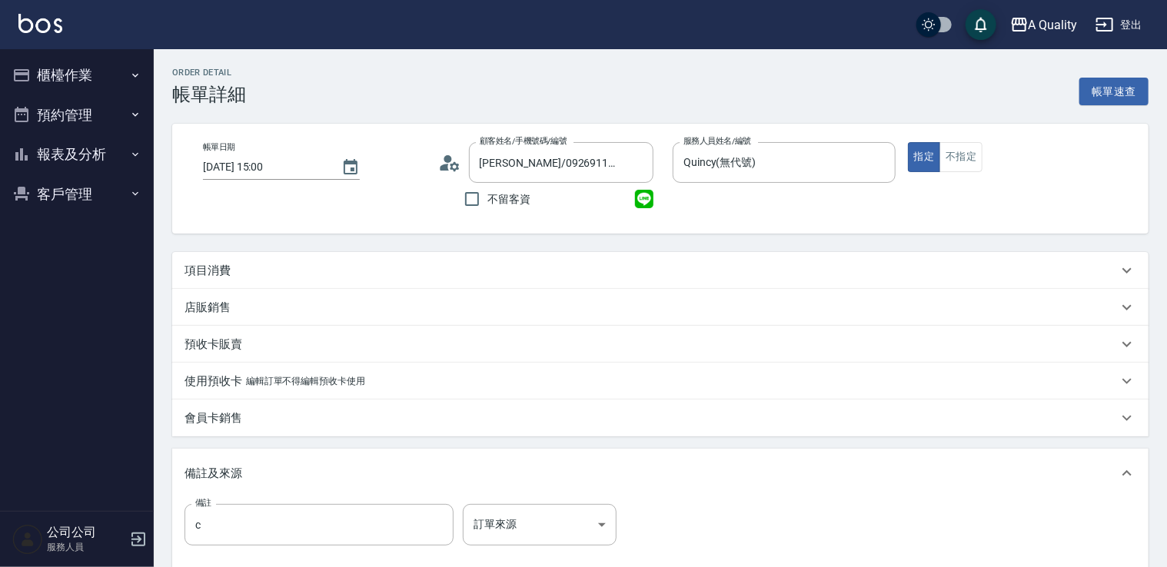
click at [215, 267] on p "項目消費" at bounding box center [207, 271] width 46 height 16
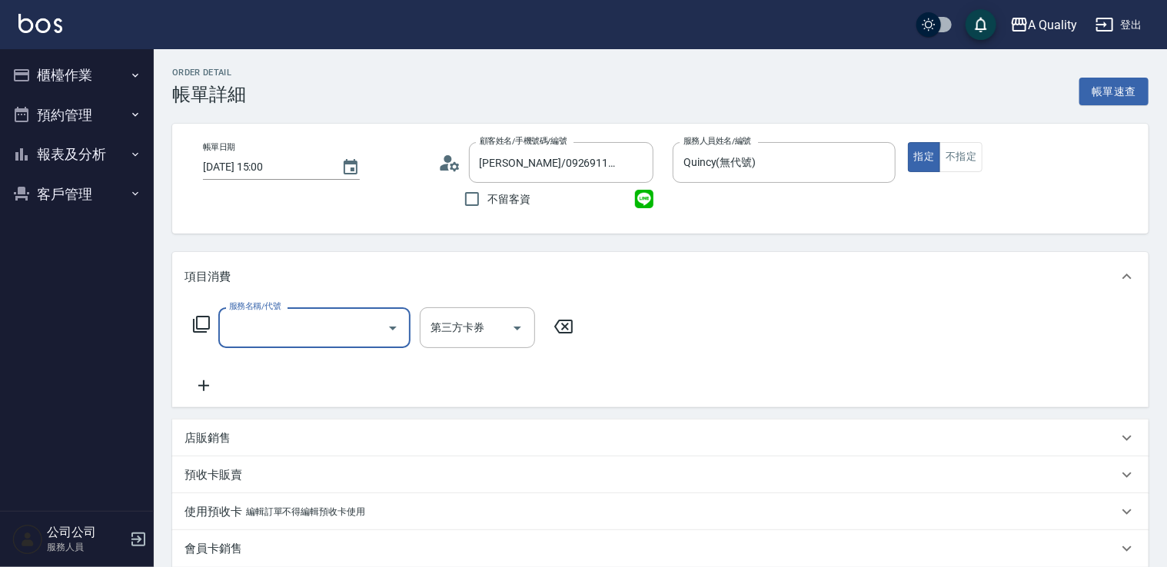
click at [272, 319] on input "服務名稱/代號" at bounding box center [302, 327] width 155 height 27
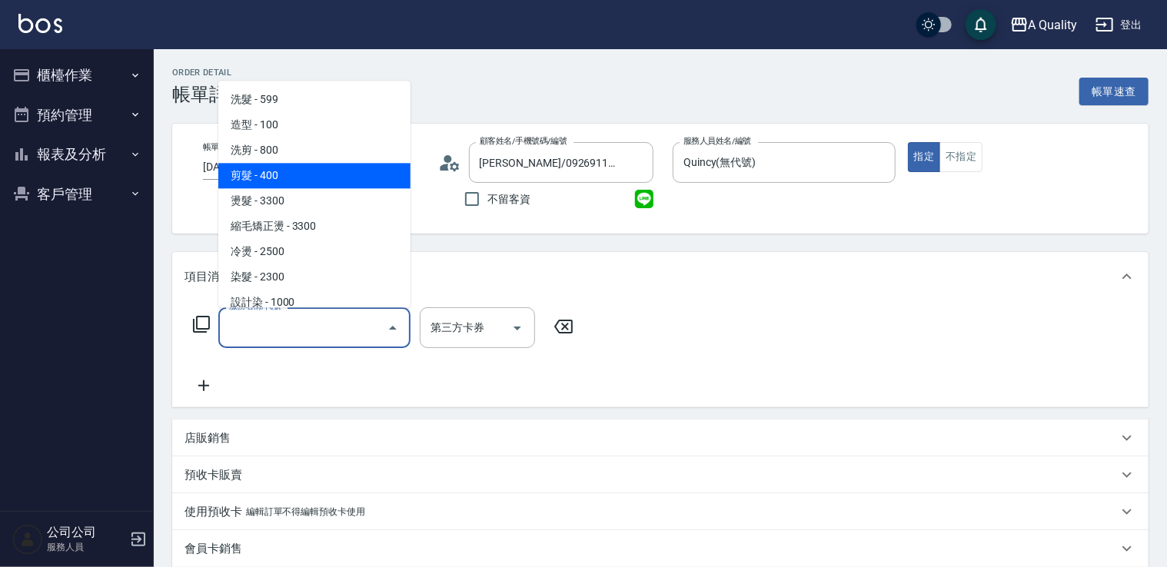
click at [307, 170] on span "剪髮 - 400" at bounding box center [314, 175] width 192 height 25
type input "剪髮(201)"
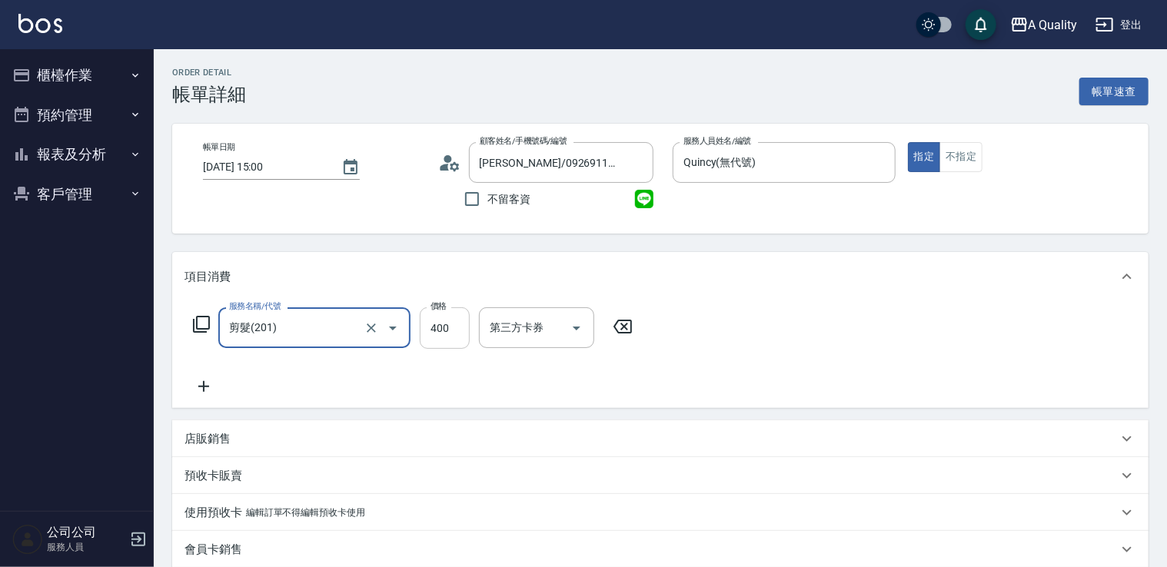
click at [445, 337] on input "400" at bounding box center [445, 328] width 50 height 42
type input "500"
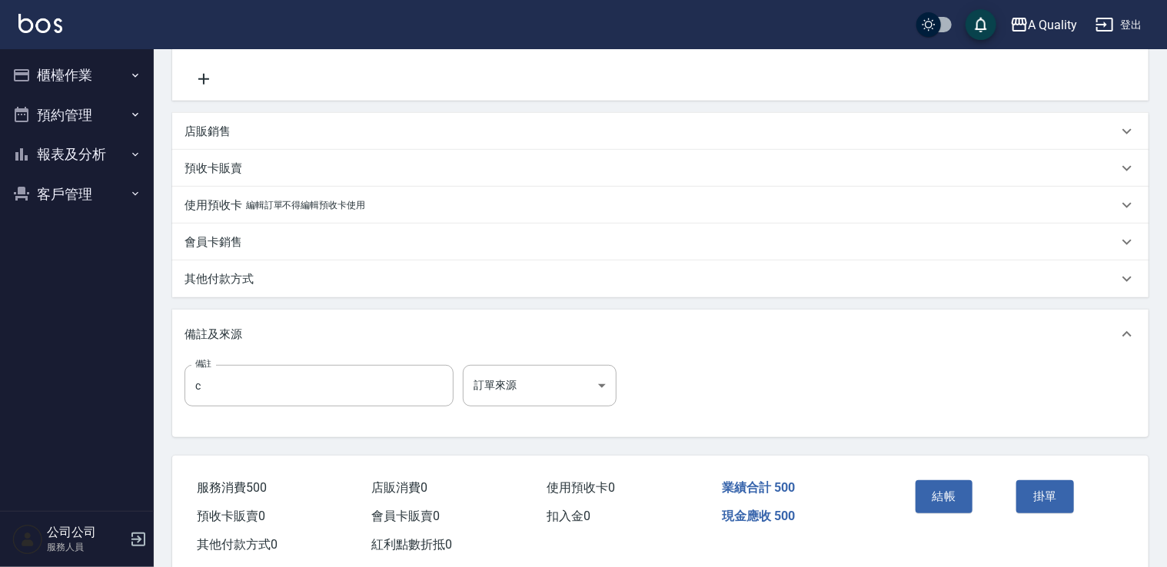
scroll to position [341, 0]
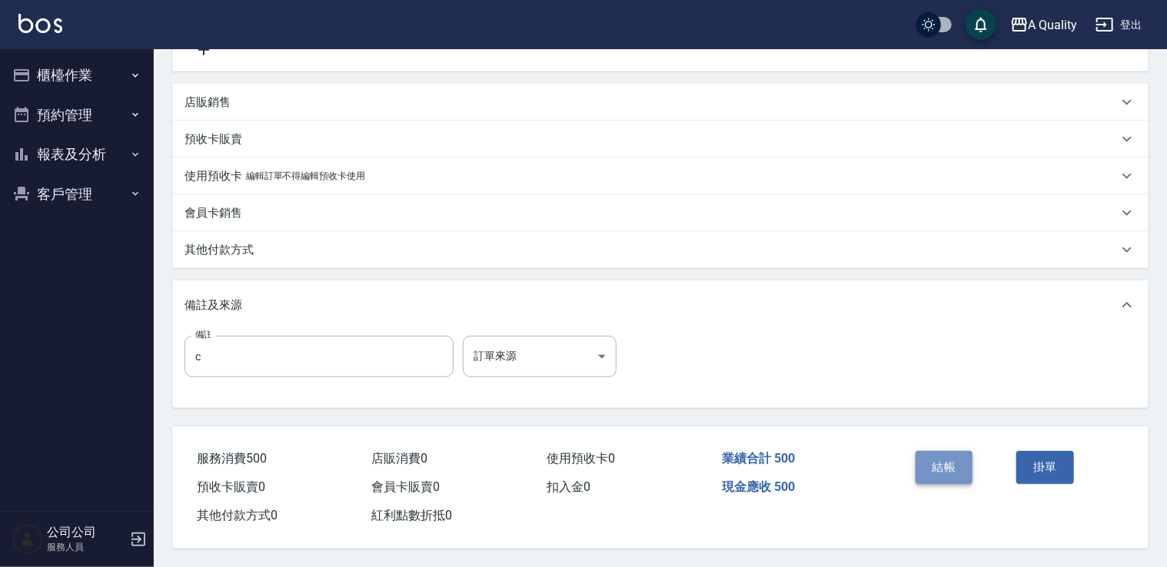
click at [927, 457] on button "結帳" at bounding box center [945, 467] width 58 height 32
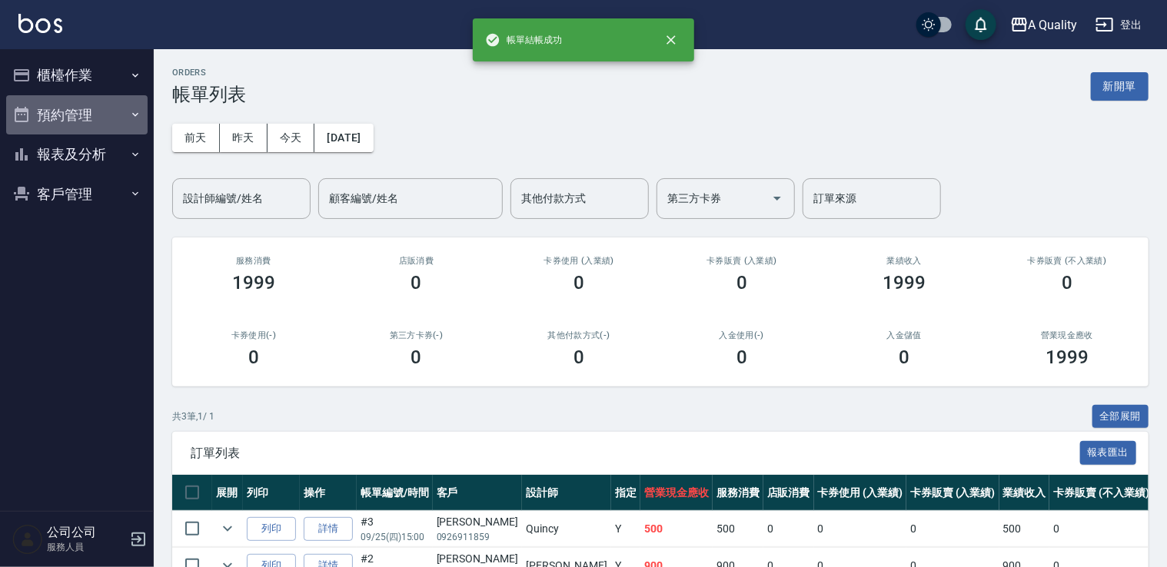
click at [75, 112] on button "預約管理" at bounding box center [76, 115] width 141 height 40
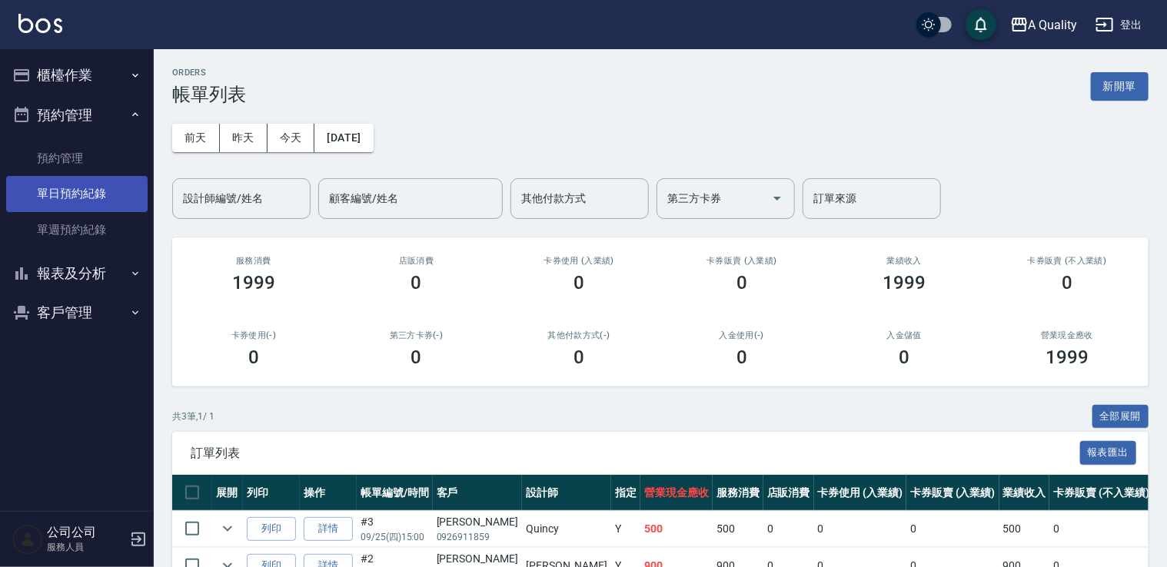
click at [117, 188] on link "單日預約紀錄" at bounding box center [76, 193] width 141 height 35
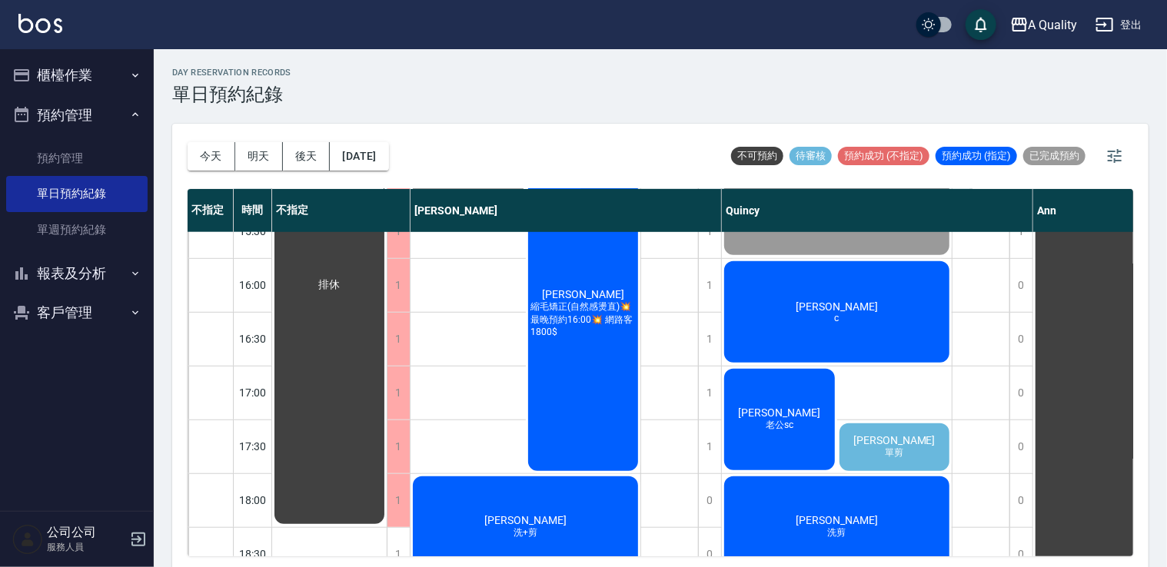
scroll to position [502, 0]
